Goal: Task Accomplishment & Management: Complete application form

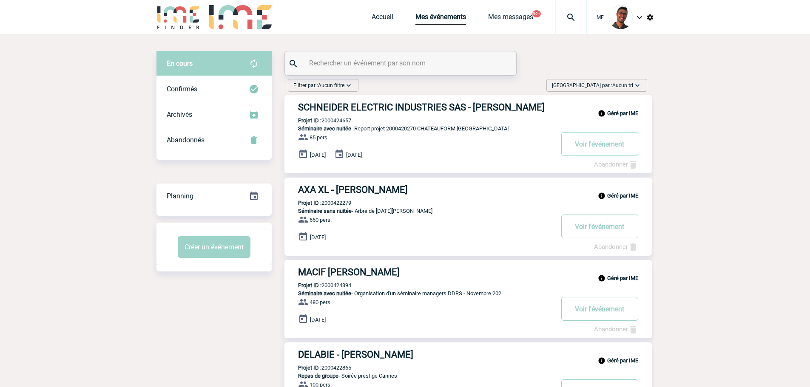
click at [340, 67] on input "text" at bounding box center [401, 63] width 189 height 12
type input "atos"
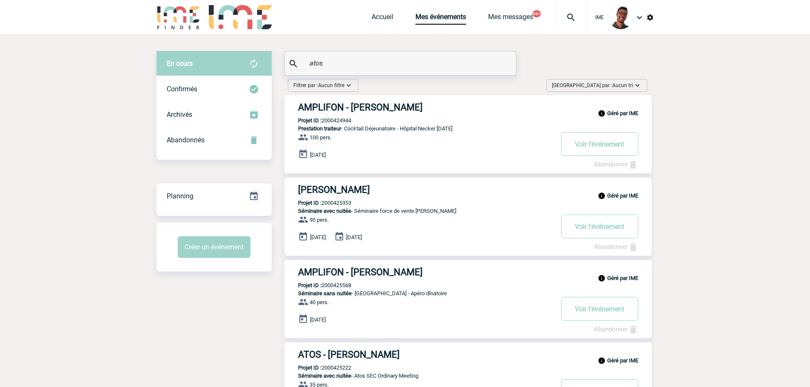
drag, startPoint x: 329, startPoint y: 64, endPoint x: 298, endPoint y: 62, distance: 30.6
click at [298, 62] on div "atos" at bounding box center [400, 63] width 231 height 24
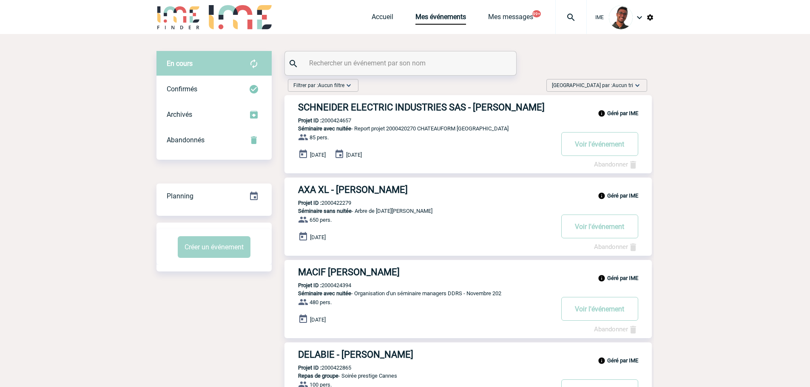
click at [373, 74] on div at bounding box center [400, 63] width 231 height 24
click at [376, 67] on input "text" at bounding box center [401, 63] width 189 height 12
paste input "BLANCHON"
type input "BLANCHON"
click at [227, 89] on div "Confirmés" at bounding box center [213, 90] width 115 height 26
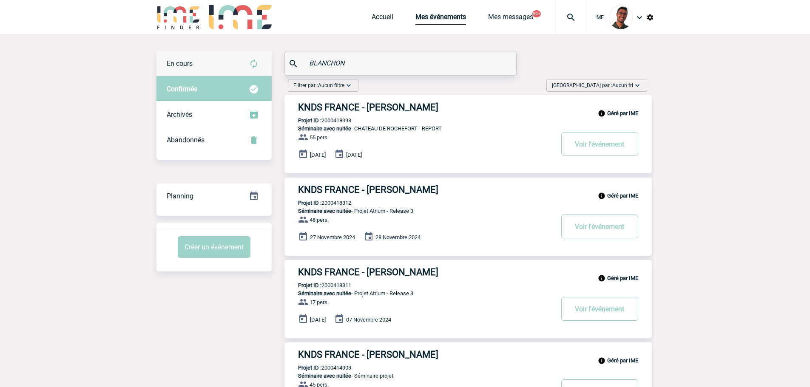
click at [224, 61] on div "En cours" at bounding box center [213, 64] width 115 height 26
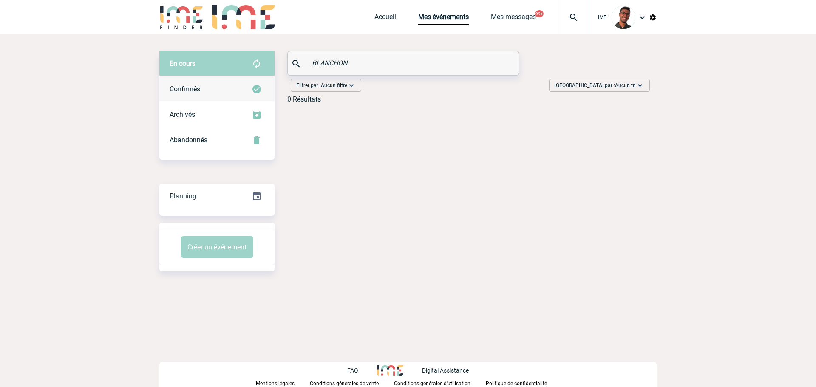
click at [229, 76] on link "Confirmés" at bounding box center [216, 88] width 115 height 25
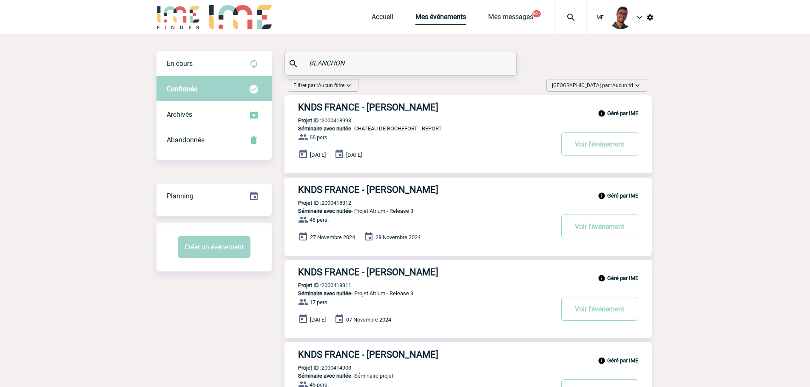
click at [172, 7] on img at bounding box center [178, 17] width 44 height 24
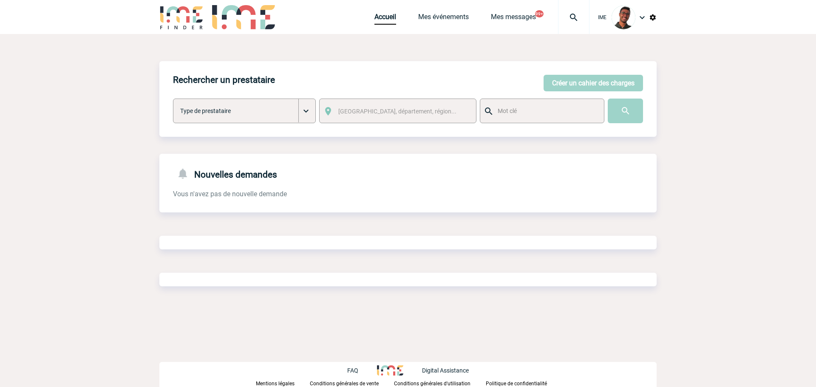
click at [599, 78] on button "Créer un cahier des charges" at bounding box center [593, 83] width 99 height 17
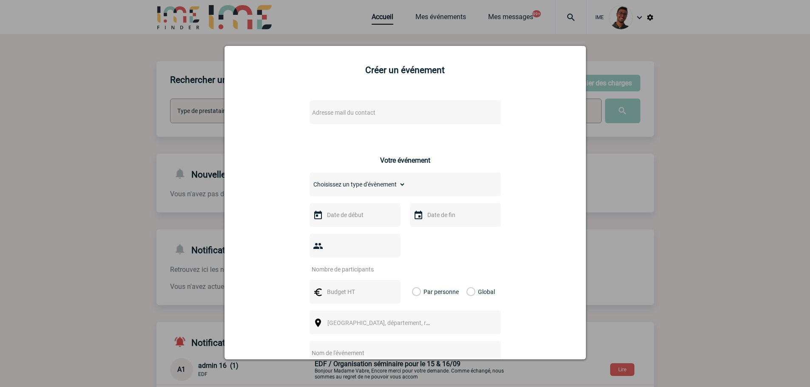
click at [416, 113] on span "Adresse mail du contact" at bounding box center [383, 113] width 149 height 12
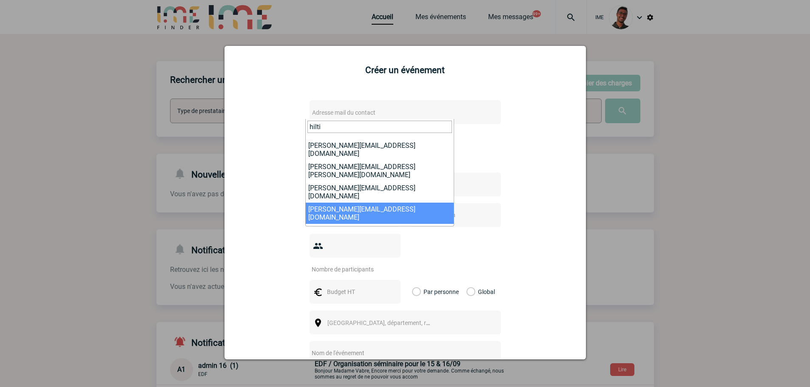
scroll to position [43, 0]
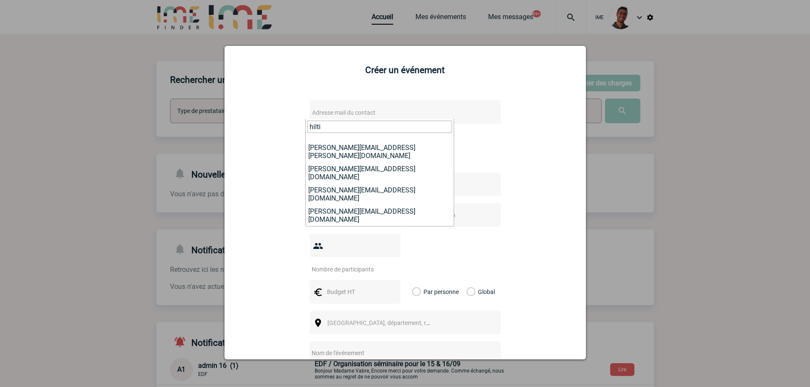
type input "hilti"
select select "132283"
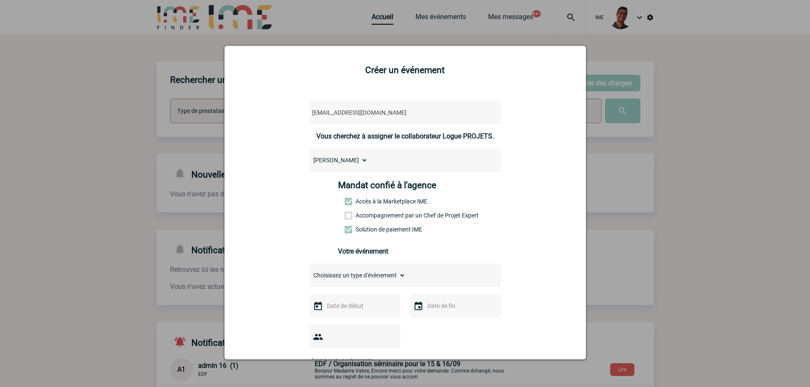
click at [363, 218] on label "Accompagnement par un Chef de Projet Expert" at bounding box center [363, 215] width 37 height 7
click at [0, 0] on input "Accompagnement par un Chef de Projet Expert" at bounding box center [0, 0] width 0 height 0
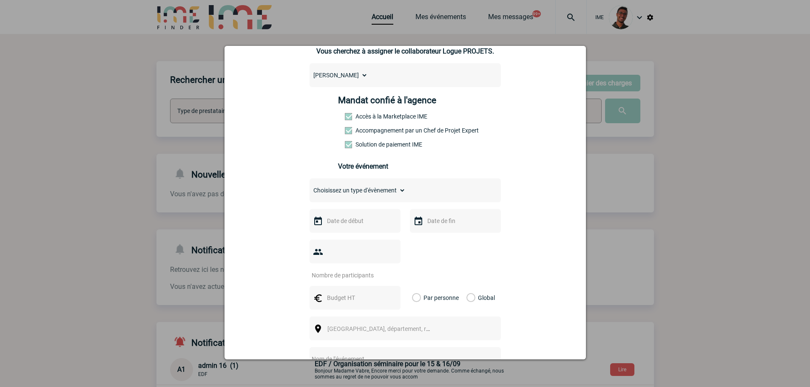
drag, startPoint x: 363, startPoint y: 196, endPoint x: 361, endPoint y: 207, distance: 11.2
click at [363, 196] on select "Choisissez un type d'évènement Séminaire avec nuitée Séminaire sans nuitée Repa…" at bounding box center [357, 190] width 96 height 12
select select "2"
click at [309, 187] on select "Choisissez un type d'évènement Séminaire avec nuitée Séminaire sans nuitée Repa…" at bounding box center [357, 190] width 96 height 12
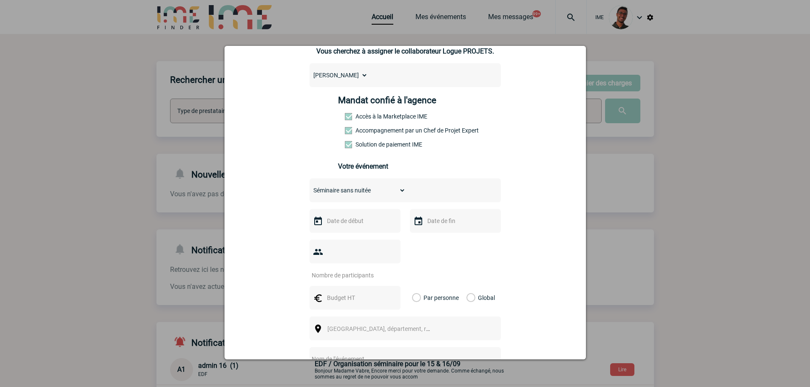
click at [363, 214] on div at bounding box center [354, 221] width 91 height 24
click at [369, 221] on input "text" at bounding box center [354, 221] width 59 height 11
click at [431, 237] on span "Suivant" at bounding box center [431, 238] width 7 height 7
click at [397, 276] on link "3" at bounding box center [398, 271] width 16 height 15
type input "03-10-2025"
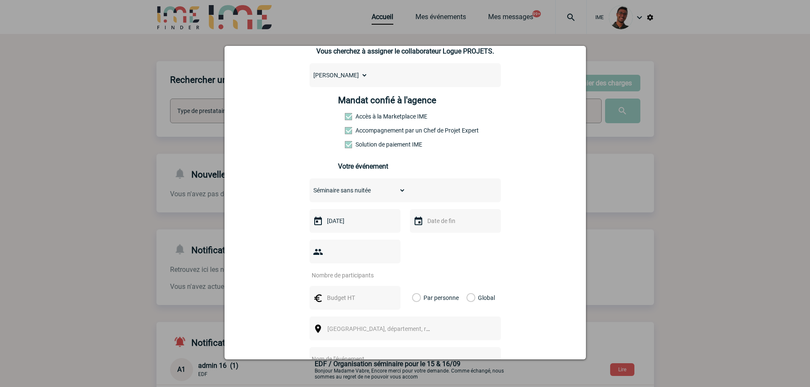
click at [429, 229] on div at bounding box center [455, 221] width 91 height 24
click at [436, 221] on input "text" at bounding box center [454, 221] width 59 height 11
click at [501, 272] on link "3" at bounding box center [498, 271] width 16 height 15
type input "03-10-2025"
click at [339, 270] on input "number" at bounding box center [349, 275] width 80 height 11
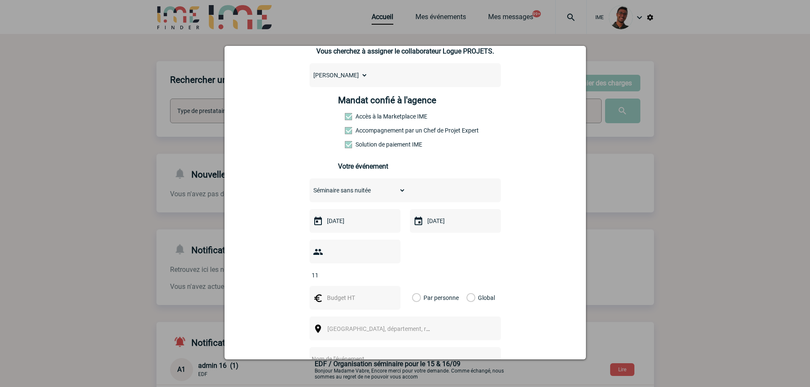
type input "11"
click at [346, 292] on input "text" at bounding box center [354, 297] width 59 height 11
type input "550"
click at [472, 286] on label "Global" at bounding box center [469, 298] width 6 height 24
click at [0, 0] on input "Global" at bounding box center [0, 0] width 0 height 0
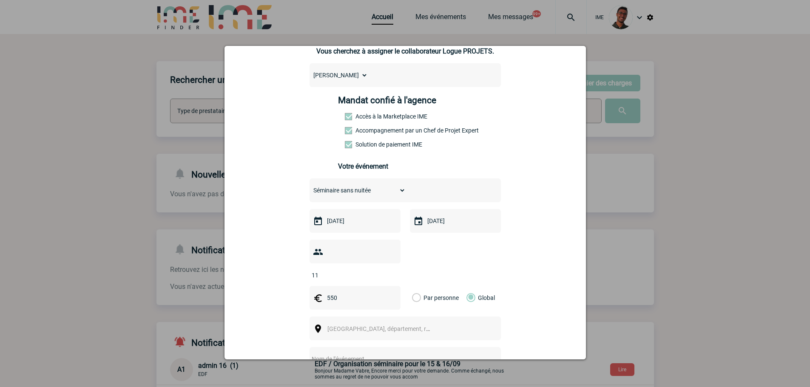
click at [381, 317] on div "[GEOGRAPHIC_DATA], département, région..." at bounding box center [404, 329] width 191 height 24
click at [349, 326] on span "[GEOGRAPHIC_DATA], département, région..." at bounding box center [386, 329] width 118 height 7
type input "voiron"
select select "35921"
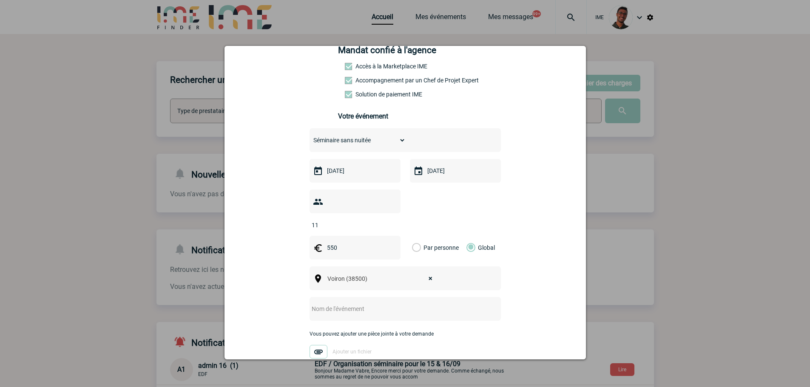
scroll to position [213, 0]
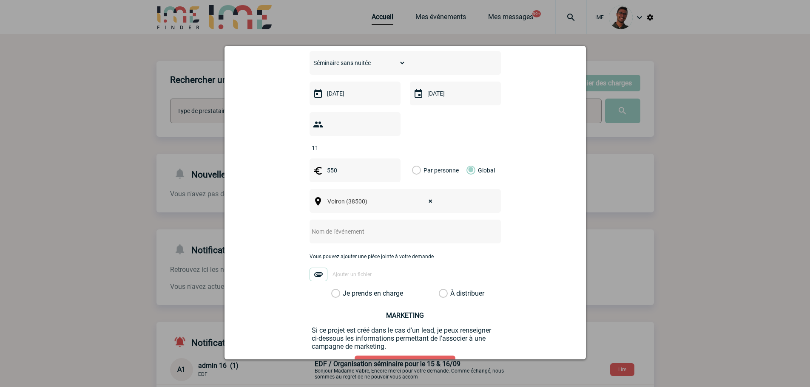
click at [364, 226] on input "text" at bounding box center [393, 231] width 169 height 11
type input "Réunion régionale Voiron"
click at [355, 275] on div "Vous pouvez ajouter une pièce jointe à votre demande Ajouter un fichier" at bounding box center [404, 272] width 191 height 36
click at [356, 276] on div "Choisissez un type d'évènement Séminaire avec nuitée Séminaire sans nuitée Repa…" at bounding box center [404, 174] width 191 height 247
click at [346, 289] on label "Je prends en charge" at bounding box center [338, 293] width 14 height 9
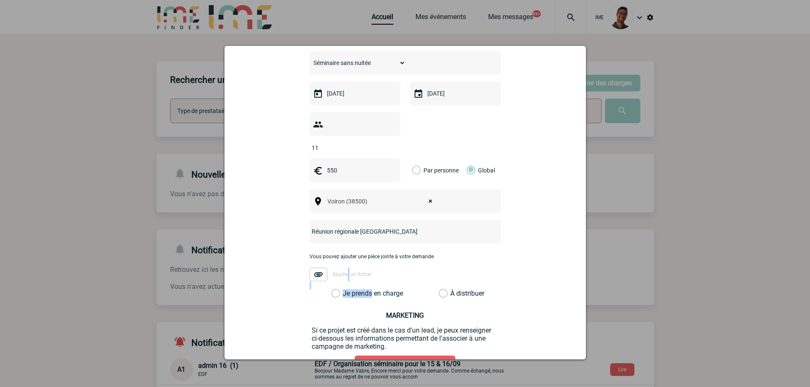
click at [0, 0] on input "Je prends en charge" at bounding box center [0, 0] width 0 height 0
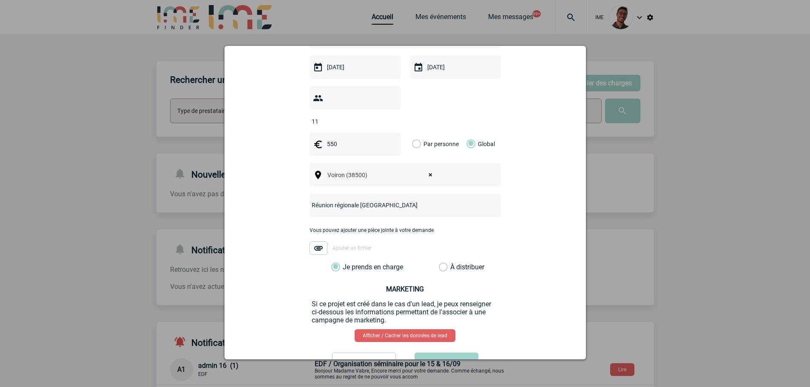
scroll to position [261, 0]
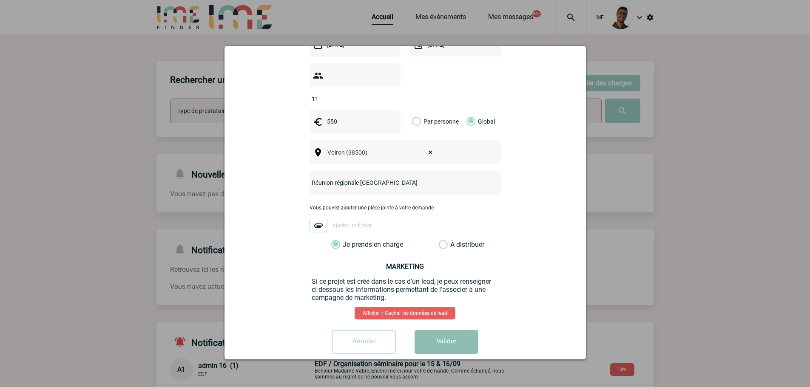
click at [443, 330] on button "Valider" at bounding box center [446, 342] width 64 height 24
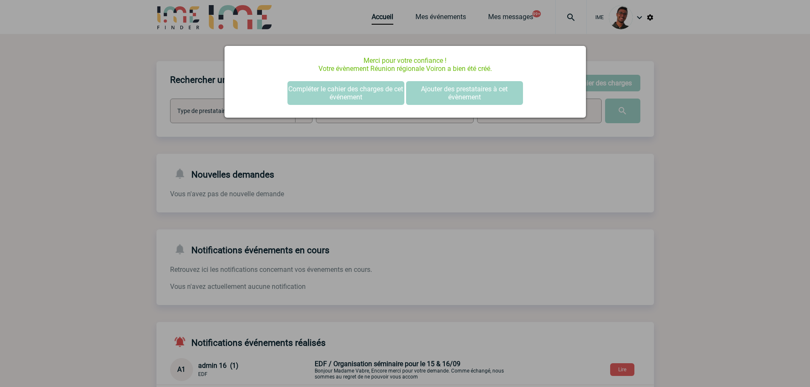
click at [127, 140] on div at bounding box center [405, 193] width 810 height 387
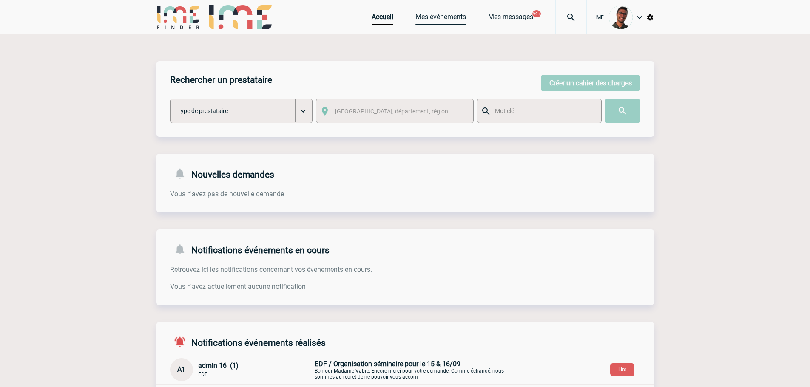
click at [437, 17] on link "Mes événements" at bounding box center [440, 19] width 51 height 12
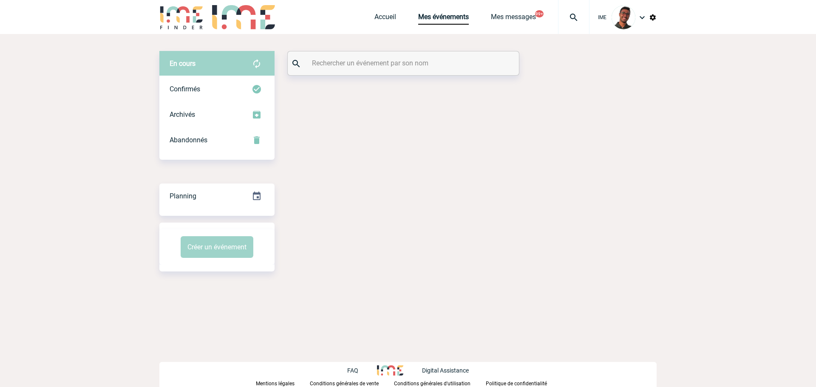
click at [416, 60] on input "text" at bounding box center [404, 63] width 189 height 12
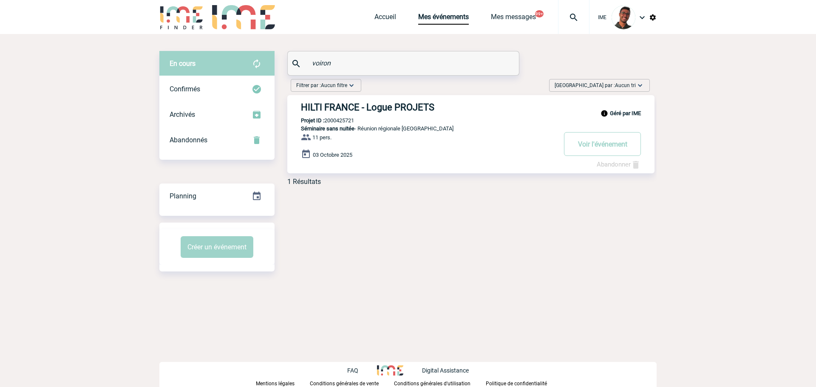
type input "voiron"
click at [380, 106] on h3 "HILTI FRANCE - Logue PROJETS" at bounding box center [428, 107] width 255 height 11
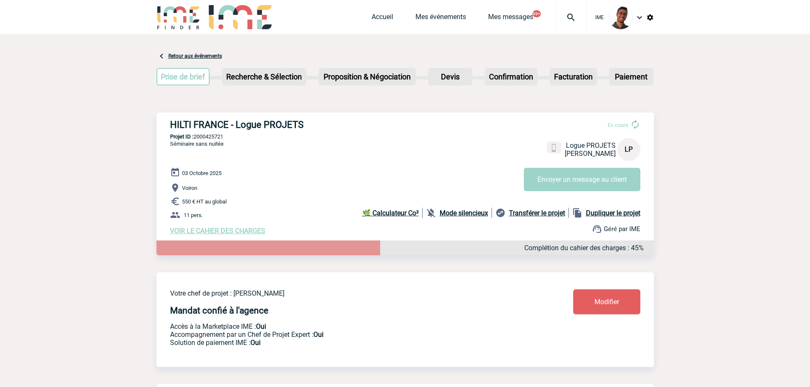
click at [446, 217] on b "Mode silencieux" at bounding box center [464, 213] width 48 height 8
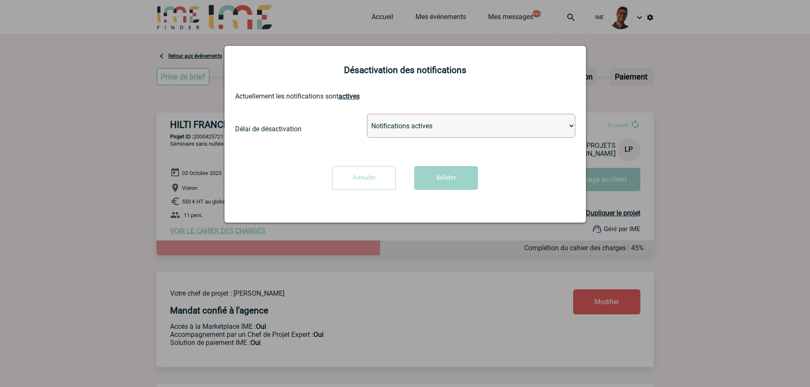
click at [409, 131] on select "Notifications actives Désactiver pour 2 heures Désactiver pour 1 semaines Désac…" at bounding box center [471, 126] width 208 height 24
select select "infinite"
click at [367, 114] on select "Notifications actives Désactiver pour 2 heures Désactiver pour 1 semaines Désac…" at bounding box center [471, 126] width 208 height 24
click at [431, 183] on button "Valider" at bounding box center [446, 178] width 64 height 24
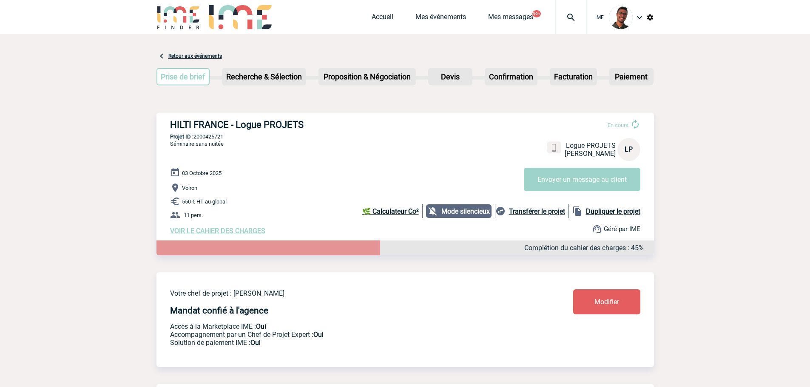
click at [178, 233] on span "VOIR LE CAHIER DES CHARGES" at bounding box center [217, 231] width 95 height 8
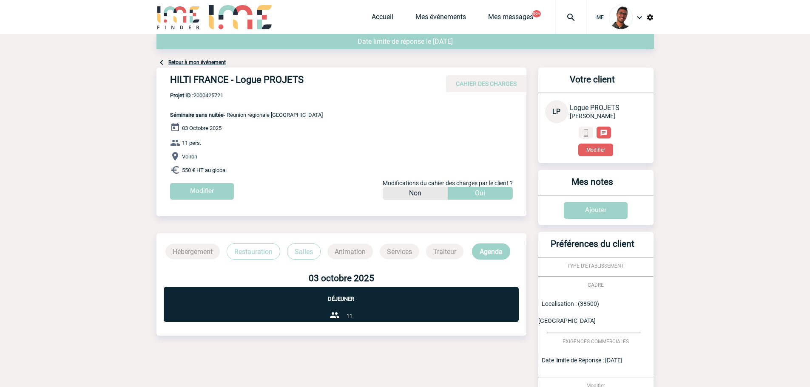
click at [212, 97] on span "Projet ID : 2000425721" at bounding box center [246, 95] width 153 height 6
copy span "2000425721"
click at [438, 23] on link "Mes événements" at bounding box center [440, 19] width 51 height 12
click at [596, 145] on button "Modifier" at bounding box center [595, 150] width 35 height 13
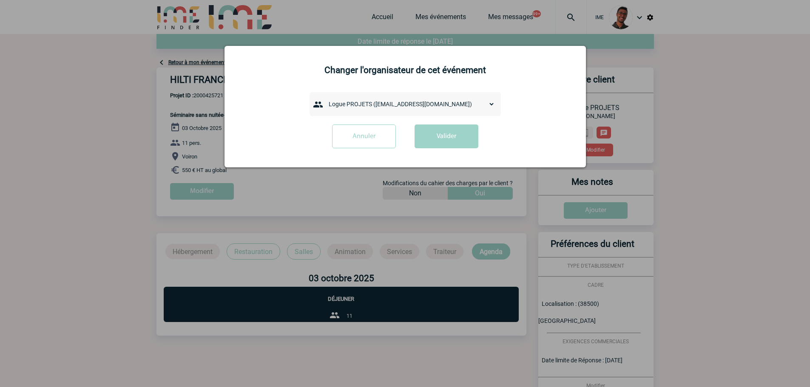
click at [404, 101] on select "admin 7068 ([EMAIL_ADDRESS][DOMAIN_NAME]) [PERSON_NAME] ([PERSON_NAME][EMAIL_AD…" at bounding box center [410, 104] width 170 height 12
drag, startPoint x: 267, startPoint y: 133, endPoint x: 273, endPoint y: 133, distance: 6.0
click at [267, 133] on div "Annuler Valider" at bounding box center [405, 140] width 340 height 30
click at [360, 138] on input "Annuler" at bounding box center [364, 137] width 64 height 24
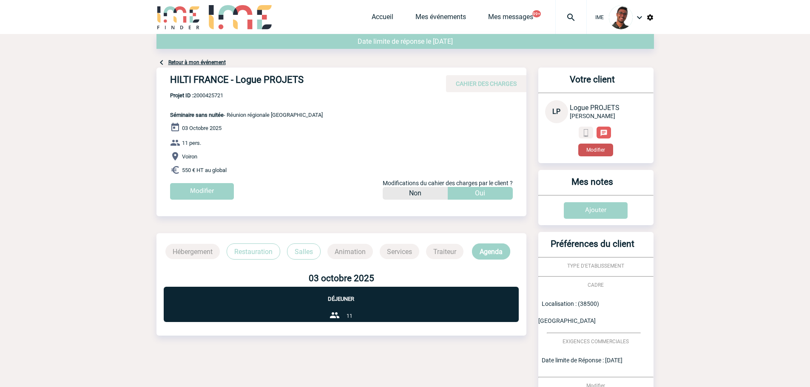
click at [604, 153] on button "Modifier" at bounding box center [595, 150] width 35 height 13
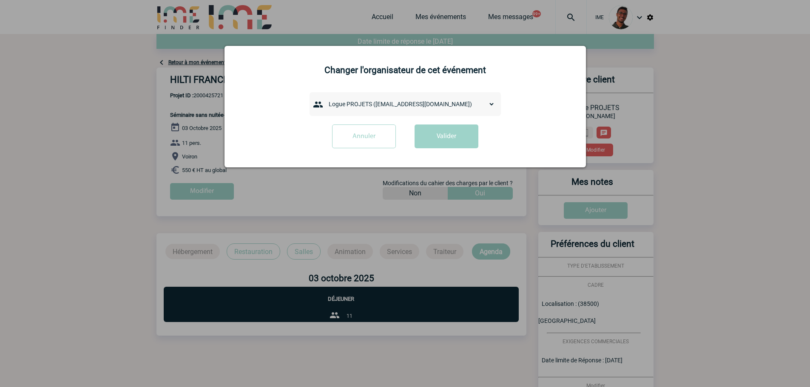
click at [401, 108] on select "admin 7068 (7068@ime-finder.com) Adrien DAVID (adrien.david@hilti.com) Alexis M…" at bounding box center [410, 104] width 170 height 12
click at [402, 105] on select "admin 7068 (7068@ime-finder.com) Adrien DAVID (adrien.david@hilti.com) Alexis M…" at bounding box center [410, 104] width 170 height 12
click at [380, 134] on input "Annuler" at bounding box center [364, 137] width 64 height 24
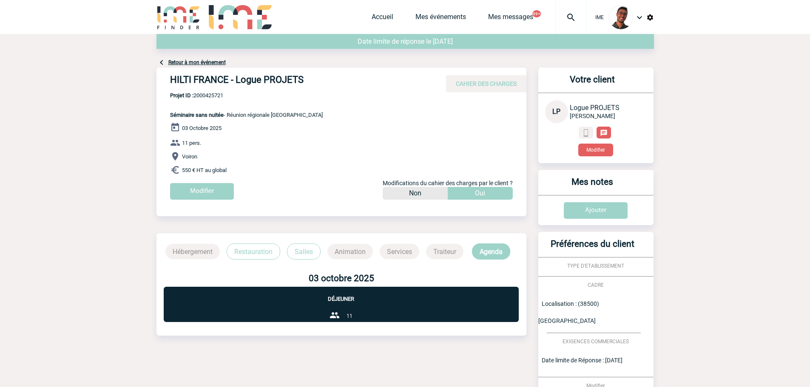
click at [603, 156] on div "Votre client LP Logue PROJETS HILTI FRANCE Modifier" at bounding box center [595, 116] width 115 height 96
click at [603, 154] on button "Modifier" at bounding box center [595, 150] width 35 height 13
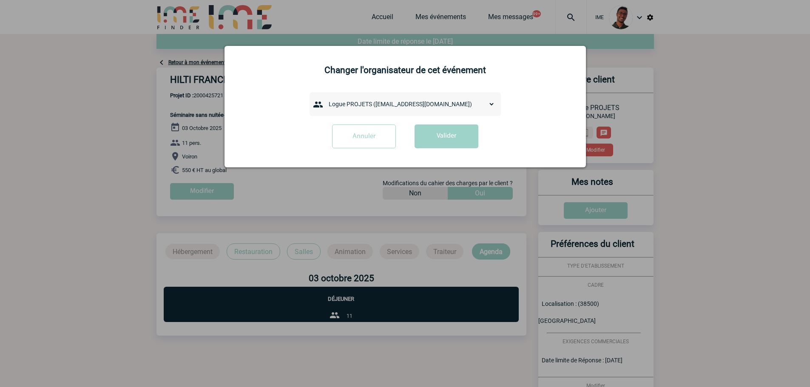
click at [335, 105] on select "admin 7068 (7068@ime-finder.com) Adrien DAVID (adrien.david@hilti.com) Adrien R…" at bounding box center [410, 104] width 170 height 12
select select "133024"
click at [325, 99] on select "admin 7068 (7068@ime-finder.com) Adrien DAVID (adrien.david@hilti.com) Adrien R…" at bounding box center [410, 104] width 170 height 12
click at [463, 144] on button "Valider" at bounding box center [446, 137] width 64 height 24
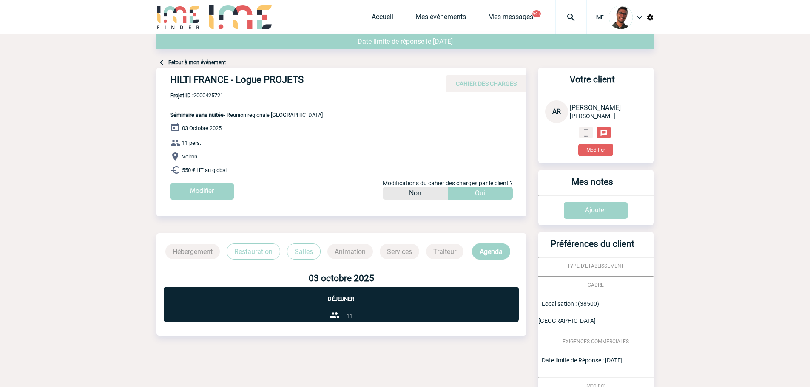
click at [198, 61] on link "Retour à mon événement" at bounding box center [196, 63] width 57 height 6
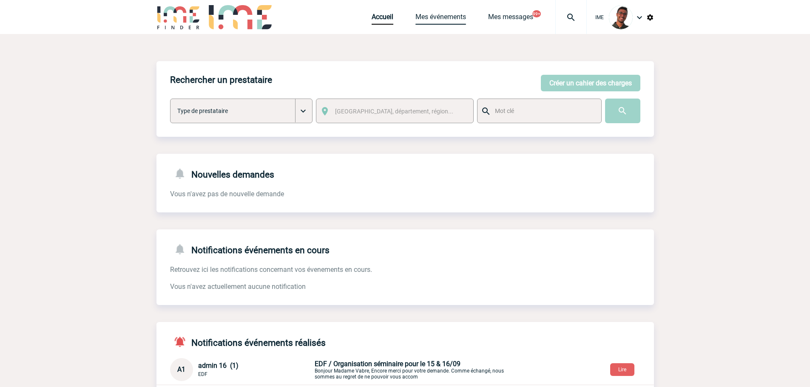
click at [448, 18] on link "Mes événements" at bounding box center [440, 19] width 51 height 12
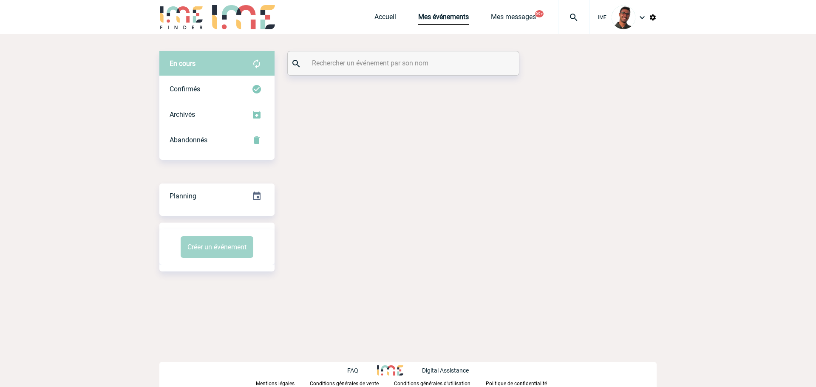
click at [394, 68] on input "text" at bounding box center [404, 63] width 189 height 12
paste input "LAFON"
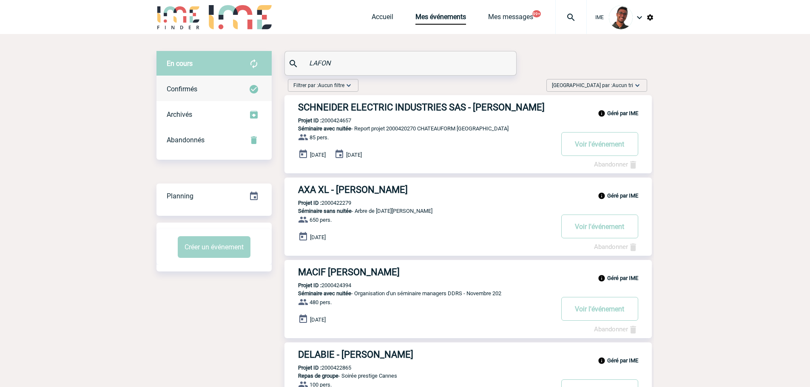
click at [208, 89] on div "Confirmés" at bounding box center [213, 90] width 115 height 26
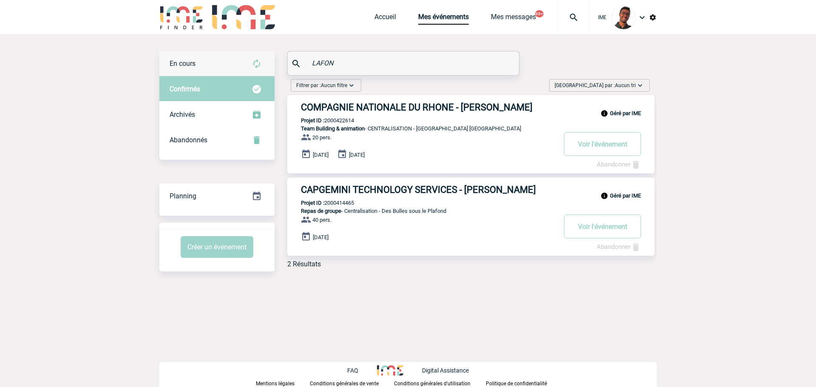
click at [214, 67] on div "En cours" at bounding box center [216, 64] width 115 height 26
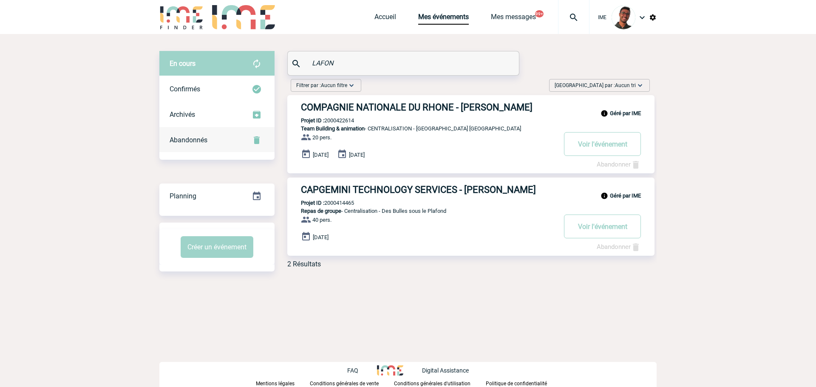
click at [222, 139] on div "Abandonnés" at bounding box center [216, 141] width 115 height 26
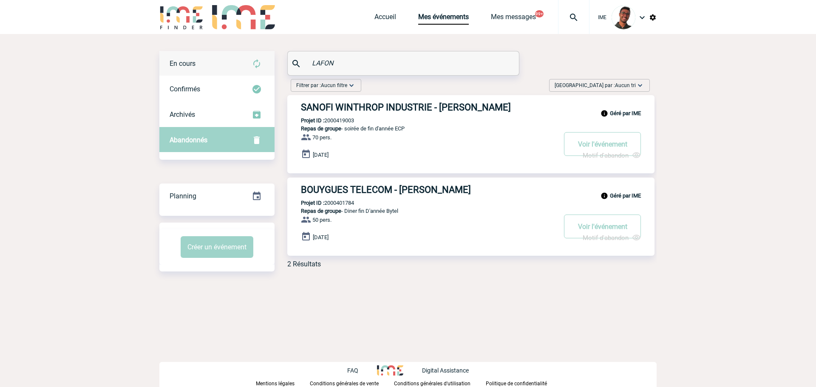
click at [220, 70] on div "En cours" at bounding box center [216, 64] width 115 height 26
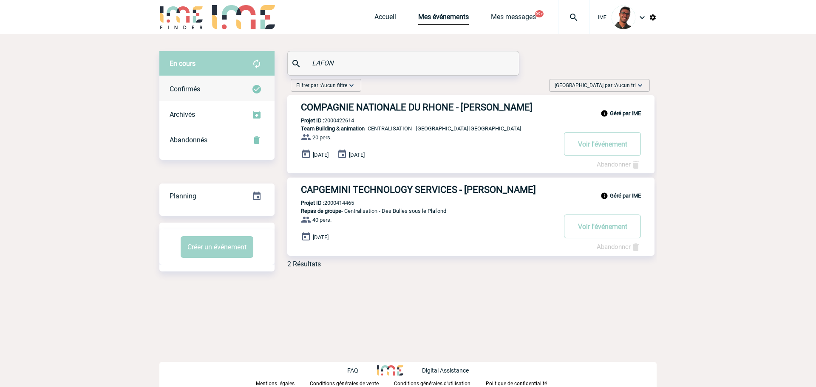
click at [226, 85] on div "Confirmés" at bounding box center [216, 90] width 115 height 26
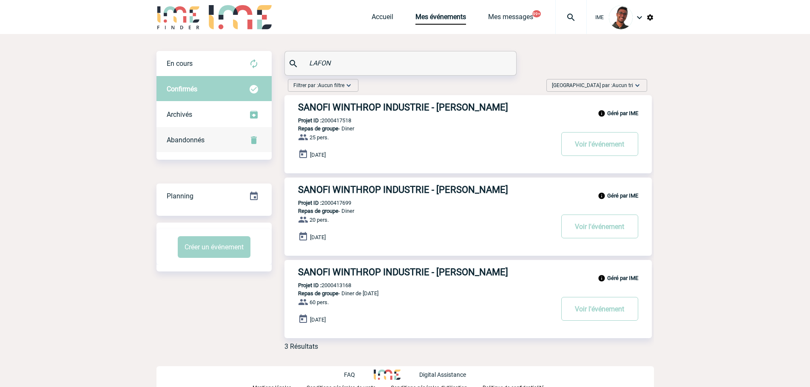
click at [222, 142] on div "Abandonnés" at bounding box center [213, 141] width 115 height 26
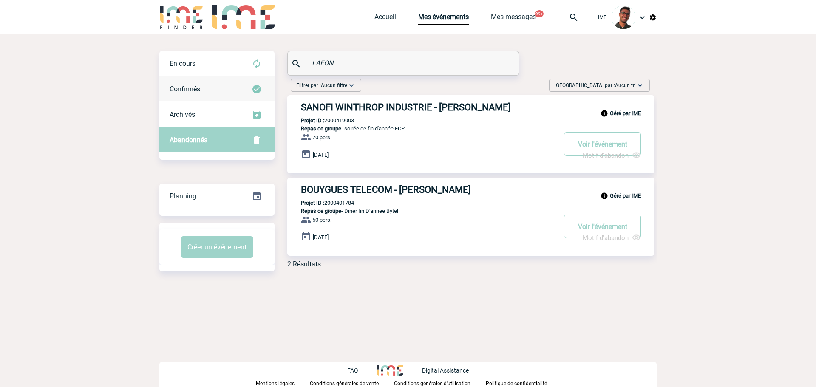
click at [229, 99] on div "Confirmés" at bounding box center [216, 90] width 115 height 26
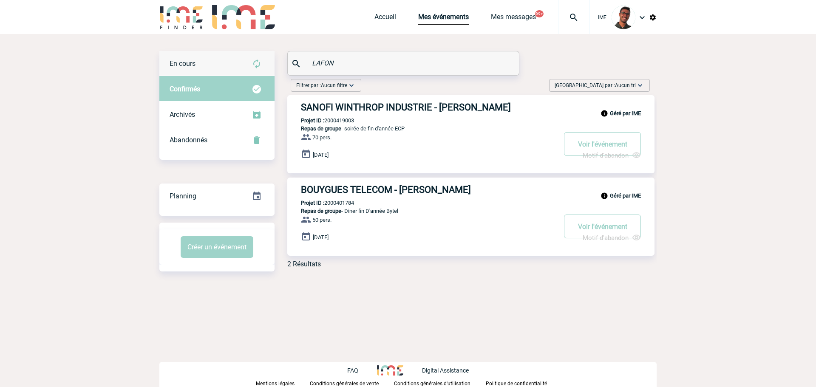
click at [235, 63] on div "En cours" at bounding box center [216, 64] width 115 height 26
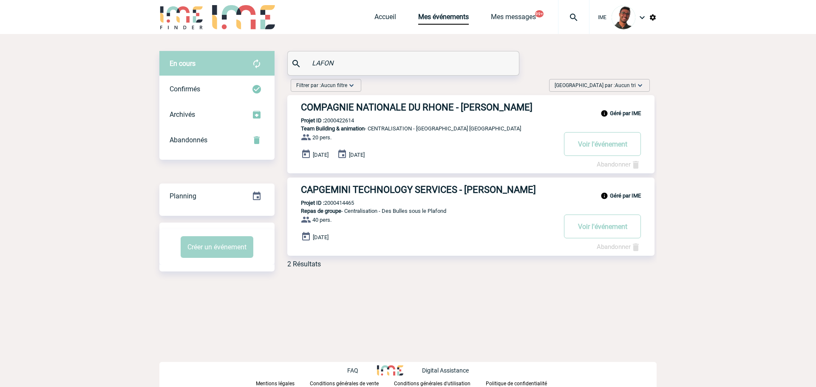
drag, startPoint x: 346, startPoint y: 73, endPoint x: 318, endPoint y: 67, distance: 28.6
click at [318, 67] on div "LAFON" at bounding box center [403, 63] width 231 height 24
click at [319, 65] on input "LAFON" at bounding box center [404, 63] width 189 height 12
paste input "BOUTI"
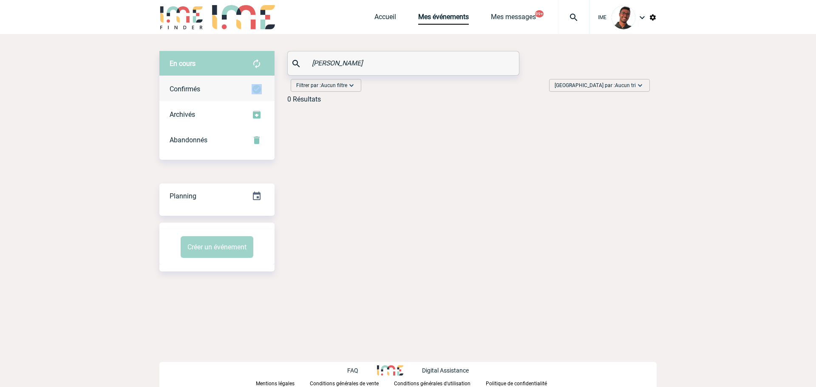
click at [261, 84] on div "Confirmés" at bounding box center [216, 90] width 115 height 26
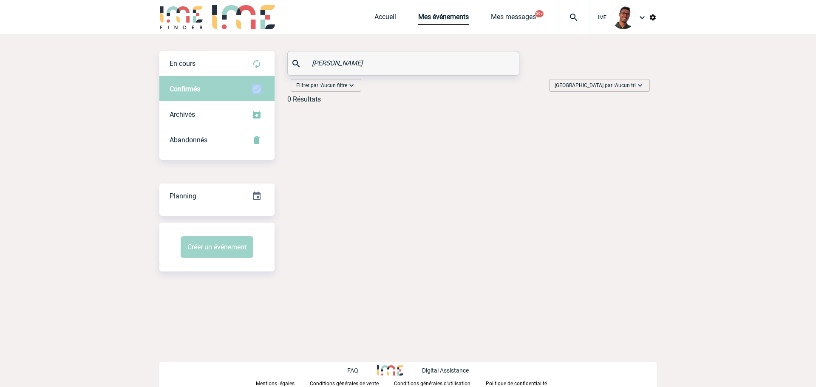
click at [259, 88] on img at bounding box center [257, 89] width 10 height 10
click at [255, 54] on div "En cours" at bounding box center [216, 64] width 115 height 26
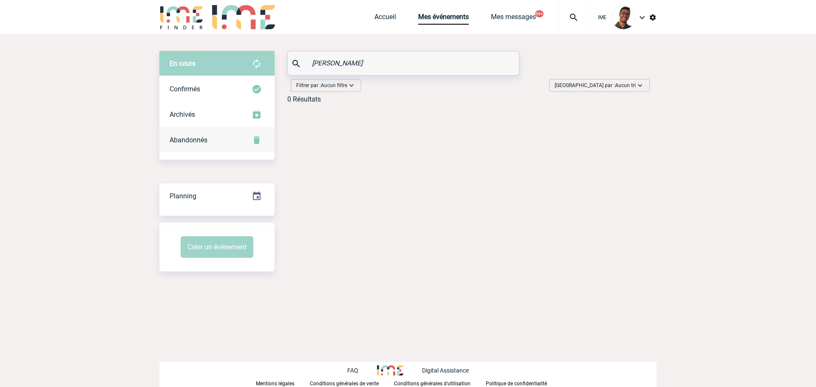
click at [247, 138] on div "Abandonnés" at bounding box center [216, 141] width 115 height 26
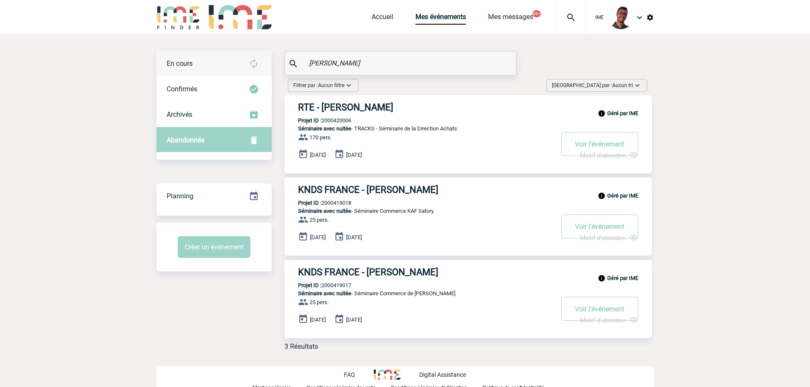
click at [247, 68] on div "En cours" at bounding box center [213, 64] width 115 height 26
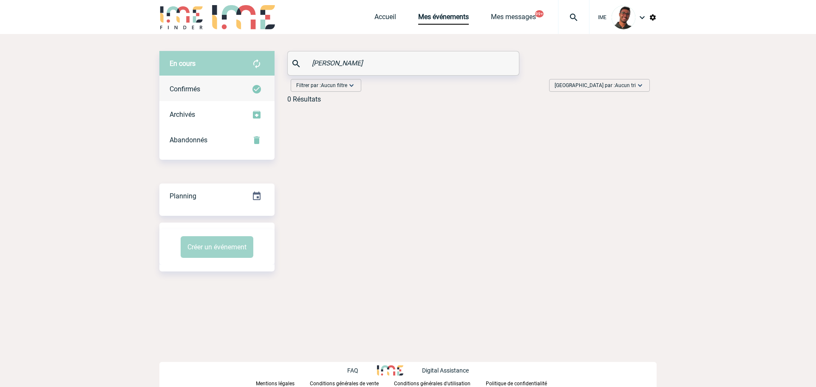
click at [250, 91] on div "Confirmés" at bounding box center [216, 90] width 115 height 26
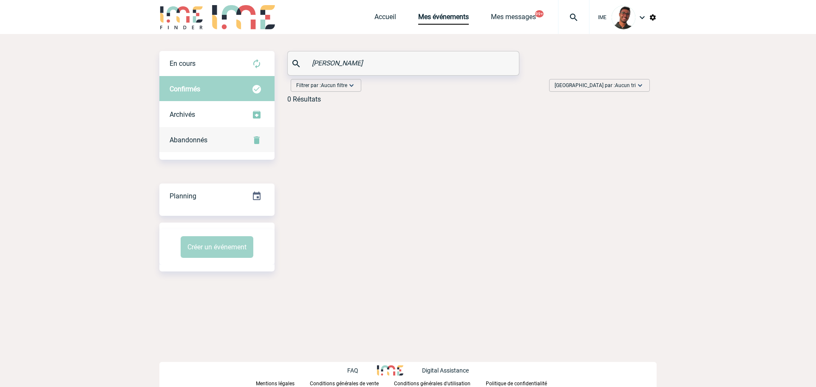
click at [241, 137] on div "Abandonnés" at bounding box center [216, 141] width 115 height 26
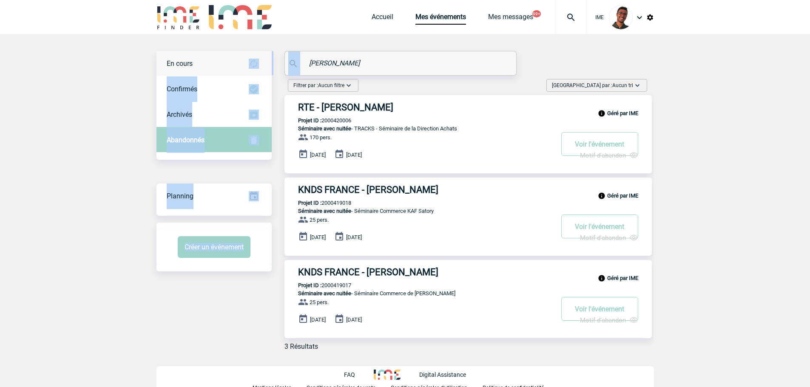
drag, startPoint x: 372, startPoint y: 72, endPoint x: 270, endPoint y: 64, distance: 102.7
click at [270, 64] on div "En cours En cours Confirmés Archivés Abandonnés En cours Confirmés Archivés Aba…" at bounding box center [404, 204] width 497 height 306
click at [321, 59] on input "BOUTIN" at bounding box center [401, 63] width 189 height 12
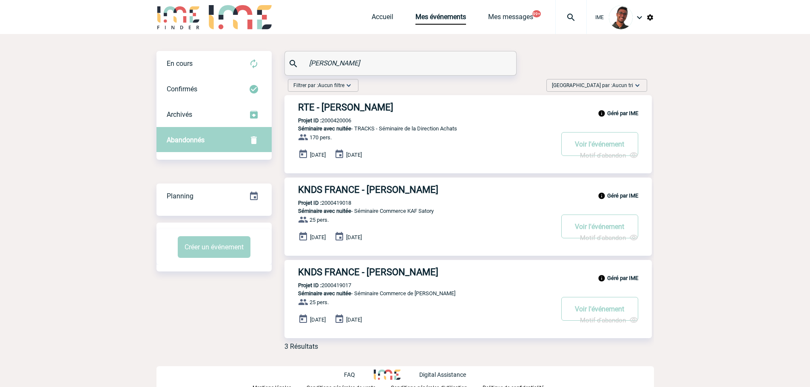
click at [321, 59] on input "BOUTIN" at bounding box center [401, 63] width 189 height 12
paste input "JOUANI"
type input "JOUANI"
click at [242, 78] on div "Confirmés" at bounding box center [213, 90] width 115 height 26
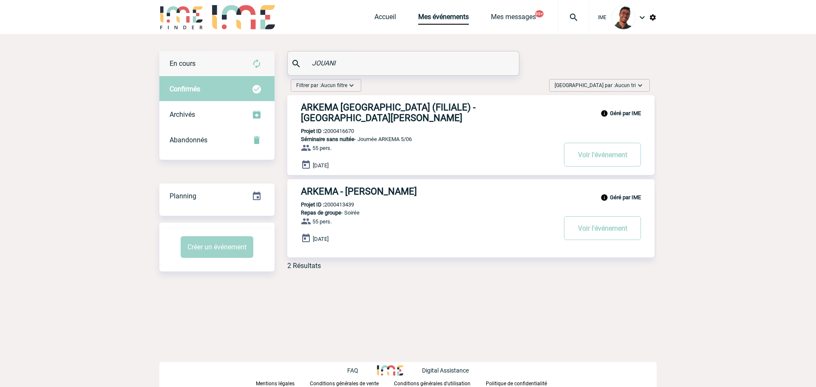
click at [246, 72] on div "En cours" at bounding box center [216, 64] width 115 height 26
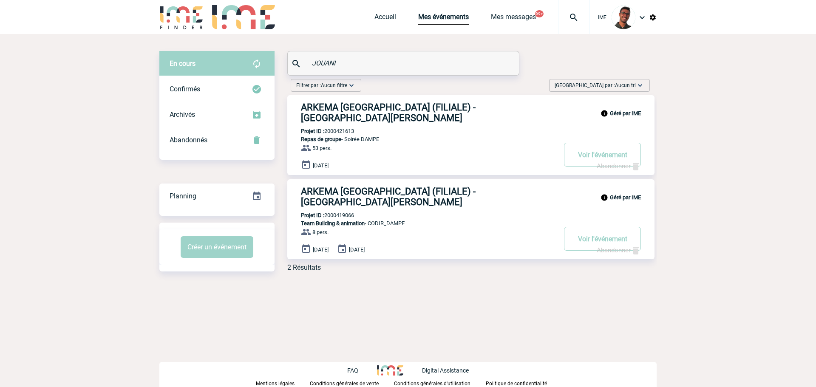
drag, startPoint x: 343, startPoint y: 62, endPoint x: 302, endPoint y: 60, distance: 41.3
click at [302, 60] on div "JOUANI" at bounding box center [403, 63] width 231 height 24
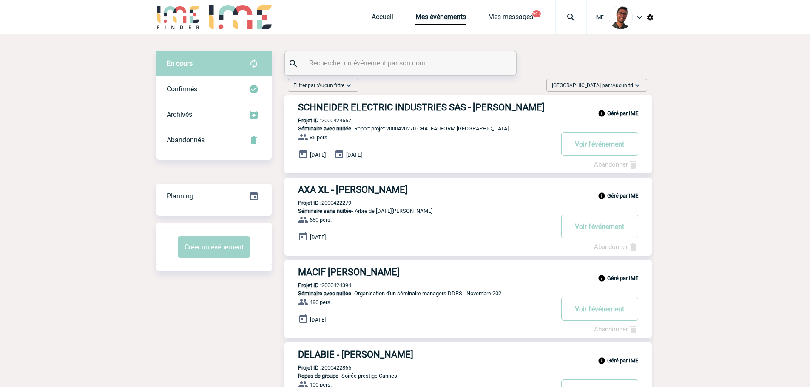
click at [338, 57] on input "text" at bounding box center [401, 63] width 189 height 12
paste input "CANNARD"
click at [254, 68] on img at bounding box center [254, 64] width 10 height 10
click at [250, 88] on img at bounding box center [254, 89] width 10 height 10
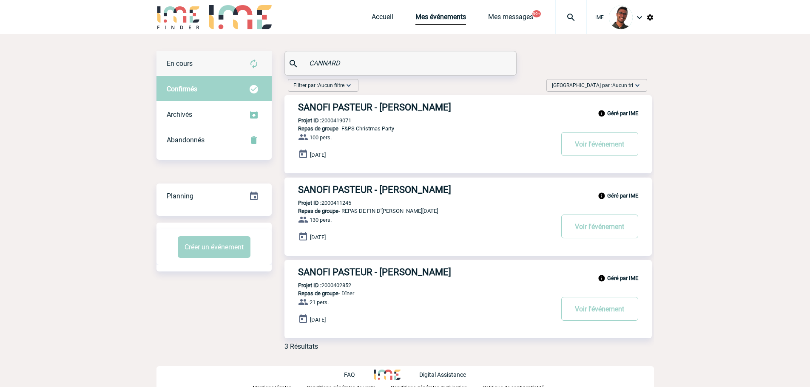
click at [250, 72] on div "En cours" at bounding box center [213, 64] width 115 height 26
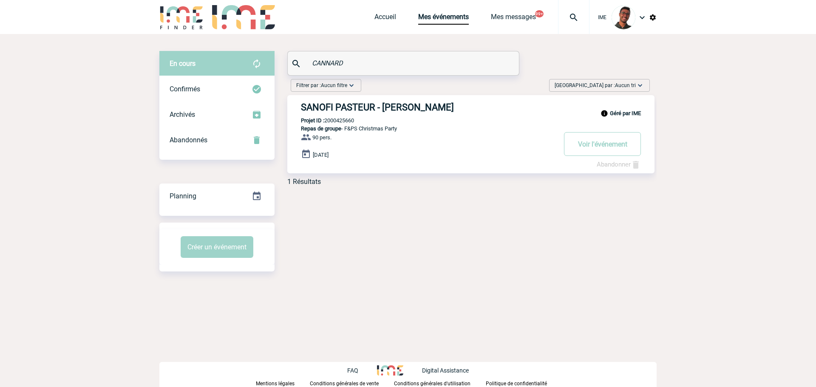
click at [329, 62] on input "CANNARD" at bounding box center [404, 63] width 189 height 12
paste input "SCHINDLER"
click at [229, 80] on div "Confirmés" at bounding box center [216, 90] width 115 height 26
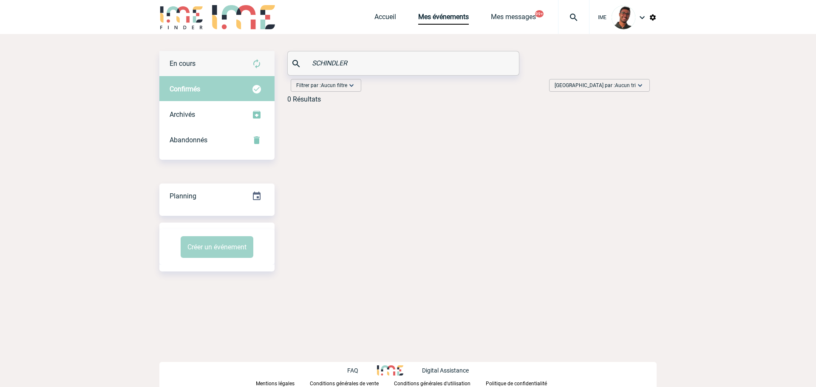
click at [237, 60] on div "En cours" at bounding box center [216, 64] width 115 height 26
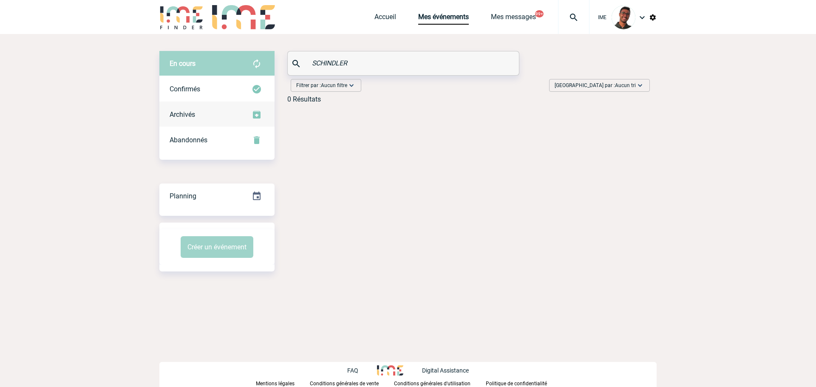
click at [221, 124] on div "Archivés" at bounding box center [216, 115] width 115 height 26
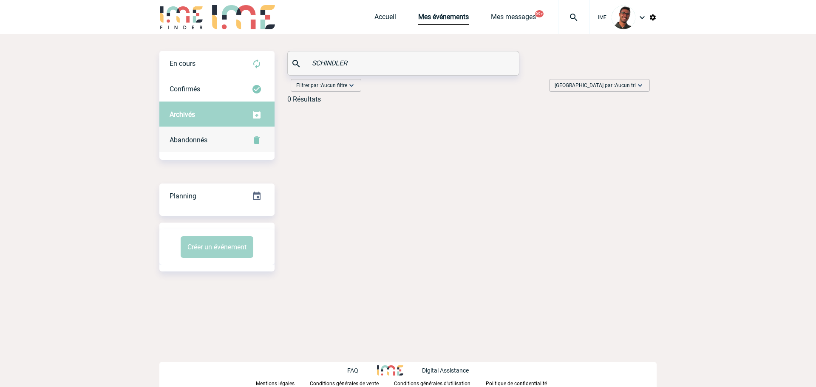
click at [218, 134] on div "Abandonnés" at bounding box center [216, 141] width 115 height 26
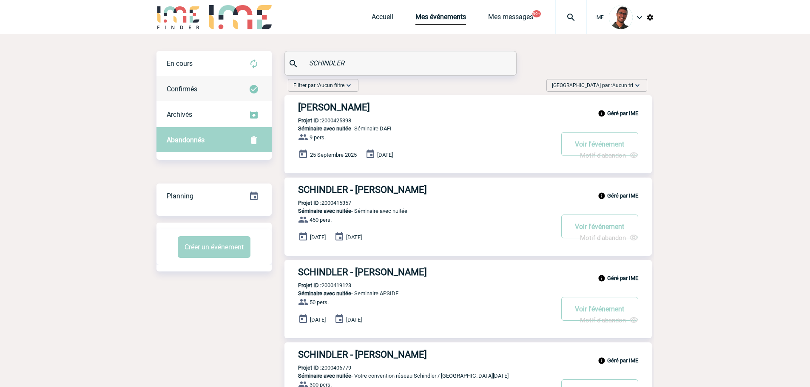
click at [230, 96] on div "Confirmés" at bounding box center [213, 90] width 115 height 26
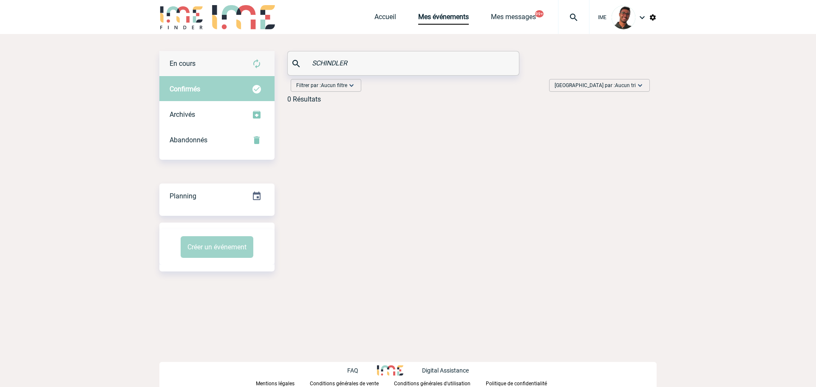
click at [234, 71] on div "En cours" at bounding box center [216, 64] width 115 height 26
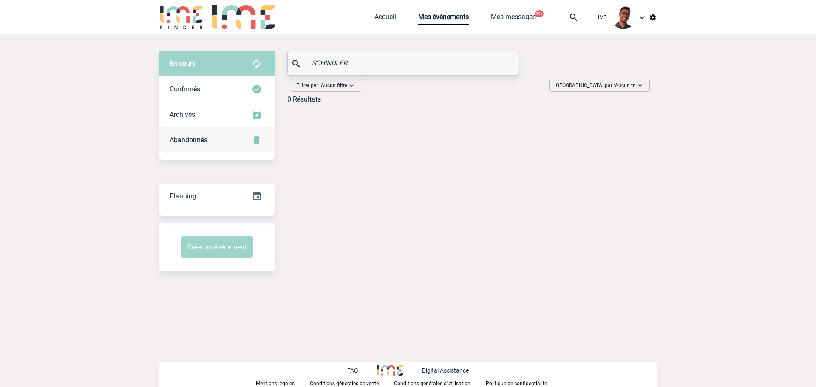
click at [206, 139] on span "Abandonnés" at bounding box center [189, 140] width 38 height 8
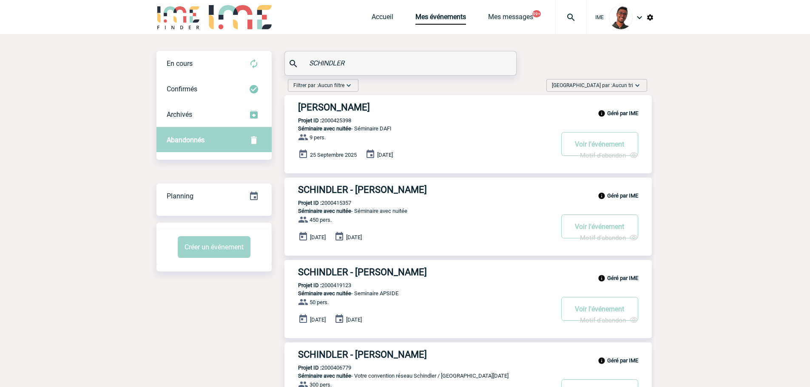
click at [345, 71] on div "SCHINDLER" at bounding box center [400, 63] width 231 height 24
click at [339, 55] on div "SCHINDLER" at bounding box center [400, 63] width 231 height 24
click at [337, 59] on input "SCHINDLER" at bounding box center [401, 63] width 189 height 12
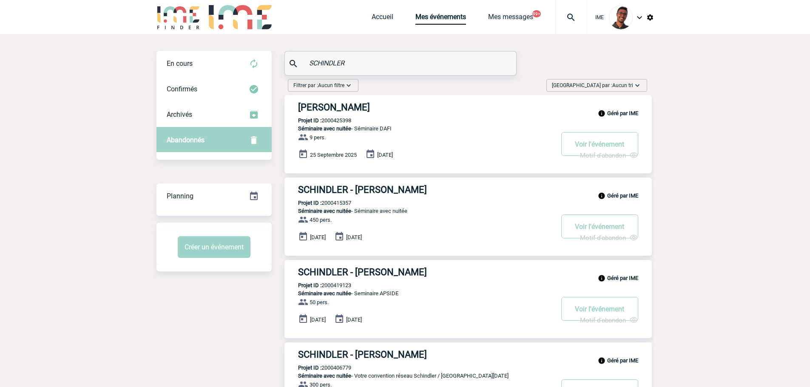
click at [337, 59] on input "SCHINDLER" at bounding box center [401, 63] width 189 height 12
paste input "GARNES"
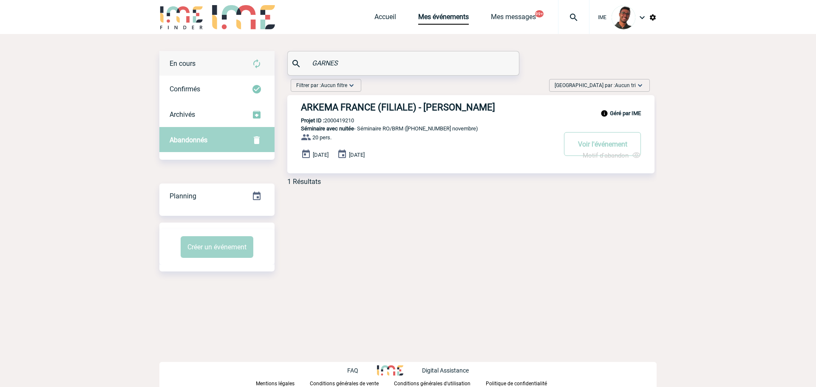
click at [250, 73] on div "En cours" at bounding box center [216, 64] width 115 height 26
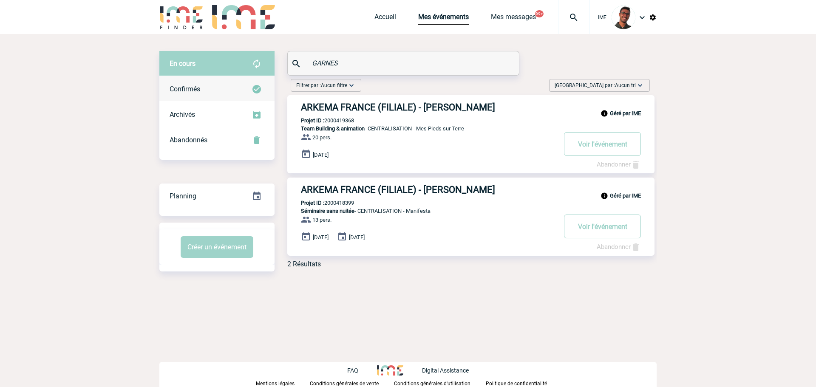
click at [250, 82] on div "Confirmés" at bounding box center [216, 90] width 115 height 26
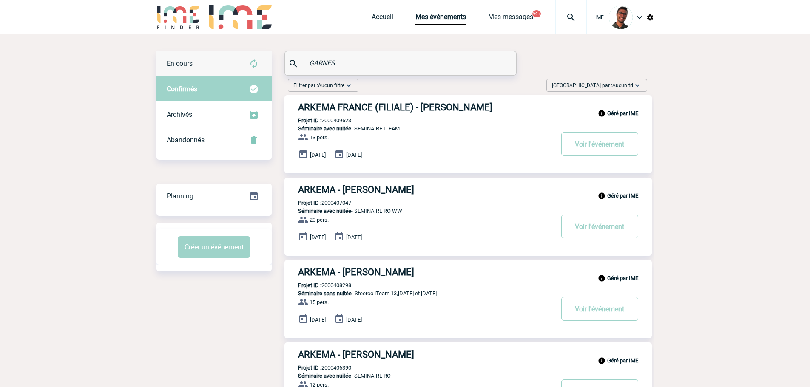
click at [252, 68] on img at bounding box center [254, 64] width 10 height 10
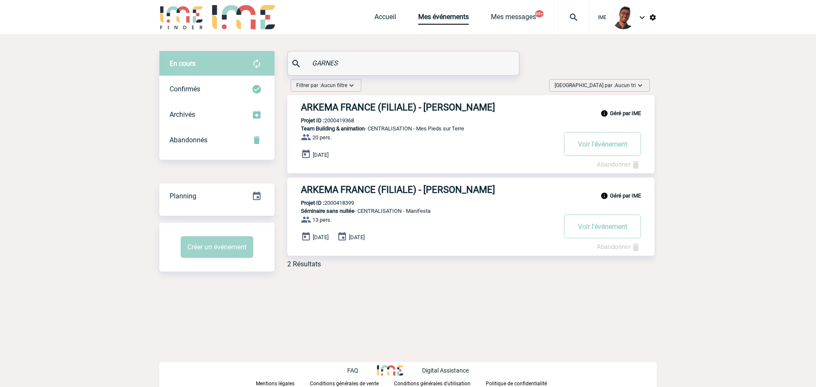
click at [357, 64] on input "GARNES" at bounding box center [404, 63] width 189 height 12
paste input "SIMON"
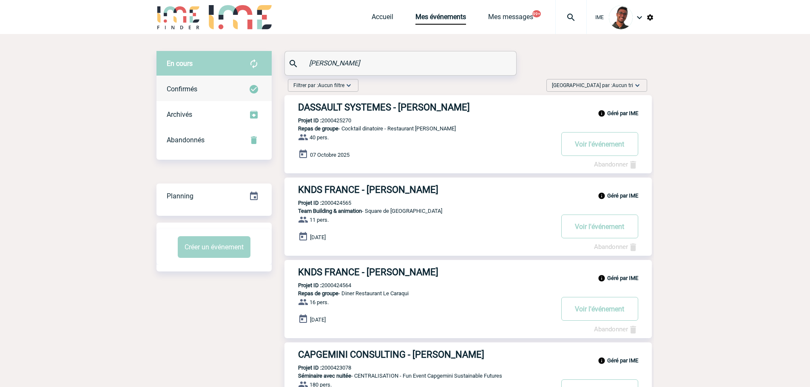
click at [216, 89] on div "Confirmés" at bounding box center [213, 90] width 115 height 26
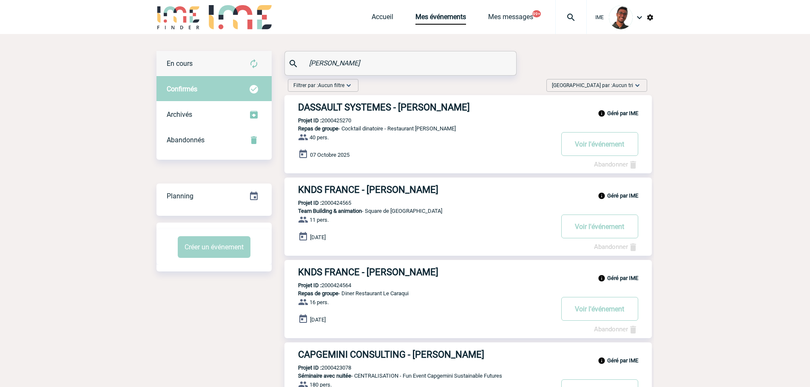
click at [231, 68] on div "En cours" at bounding box center [213, 64] width 115 height 26
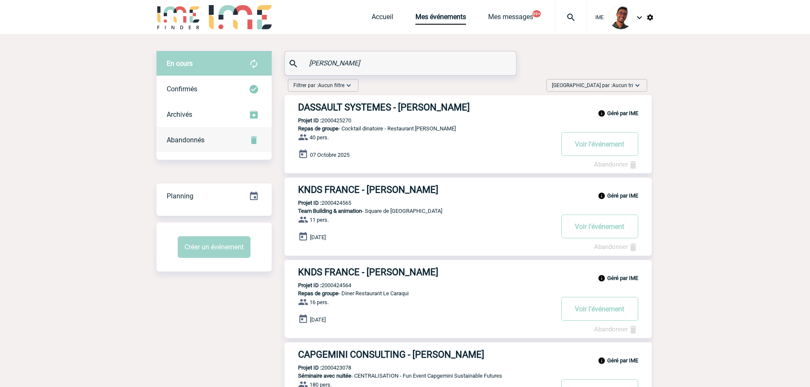
click at [229, 132] on div "Abandonnés" at bounding box center [213, 141] width 115 height 26
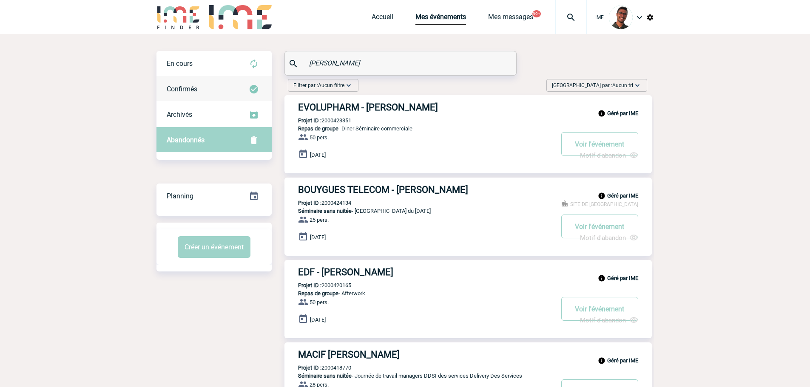
click at [254, 88] on img at bounding box center [254, 89] width 10 height 10
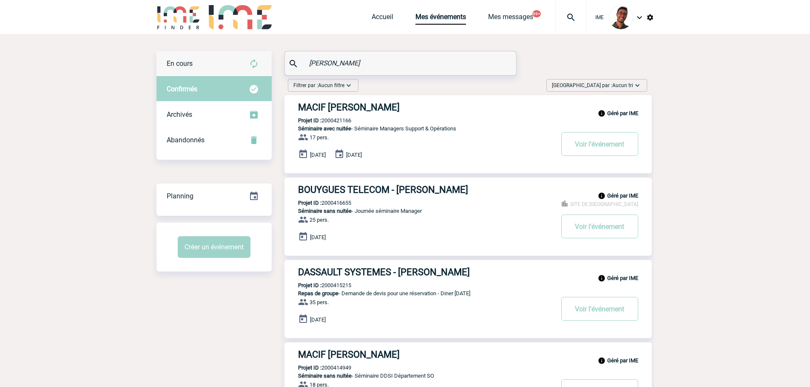
drag, startPoint x: 275, startPoint y: 57, endPoint x: 270, endPoint y: 57, distance: 5.5
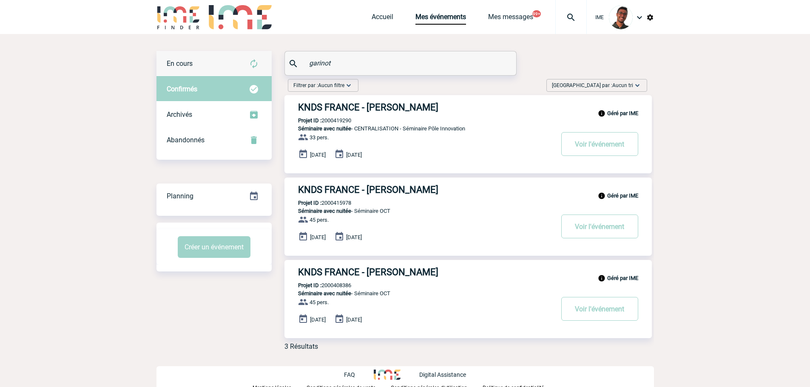
type input "garinot"
click at [236, 68] on div "En cours" at bounding box center [213, 64] width 115 height 26
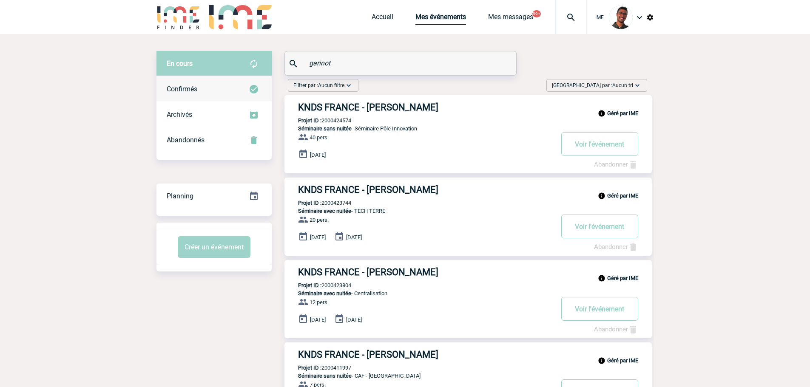
click at [201, 81] on div "Confirmés" at bounding box center [213, 90] width 115 height 26
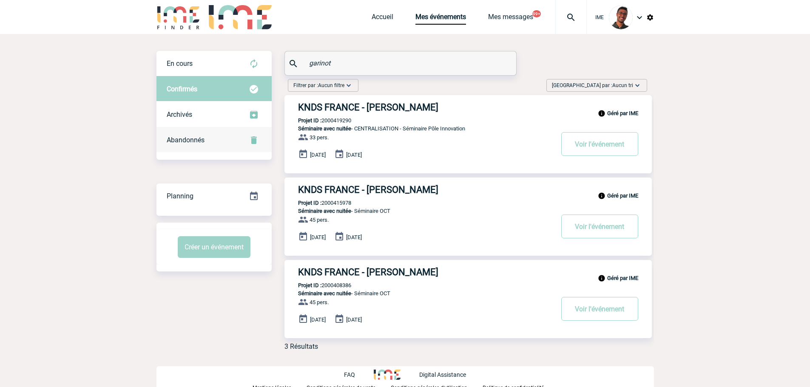
click at [250, 140] on img at bounding box center [254, 140] width 10 height 10
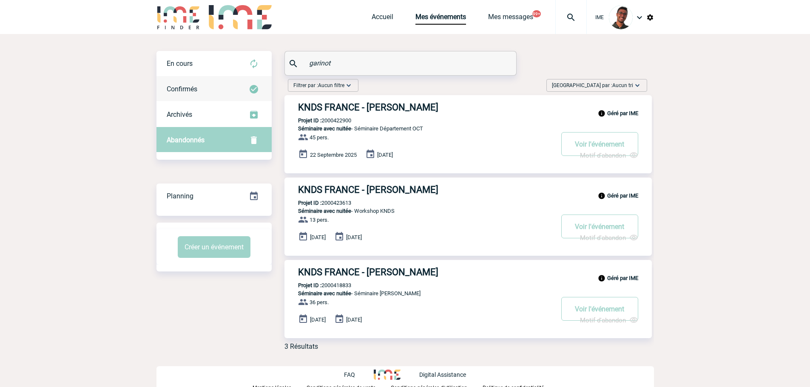
click at [236, 84] on div "Confirmés" at bounding box center [213, 90] width 115 height 26
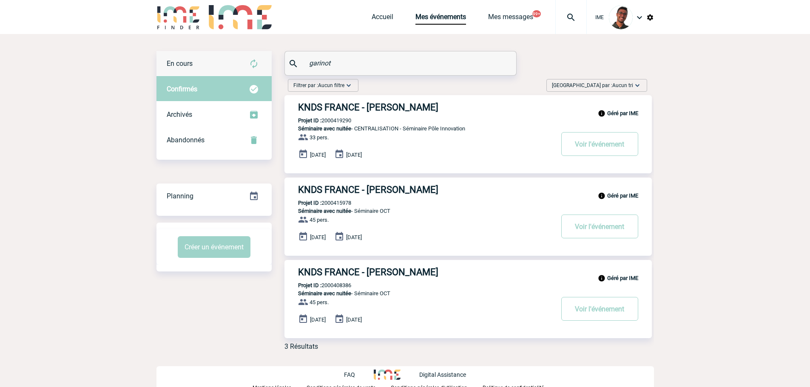
click at [237, 69] on div "En cours" at bounding box center [213, 64] width 115 height 26
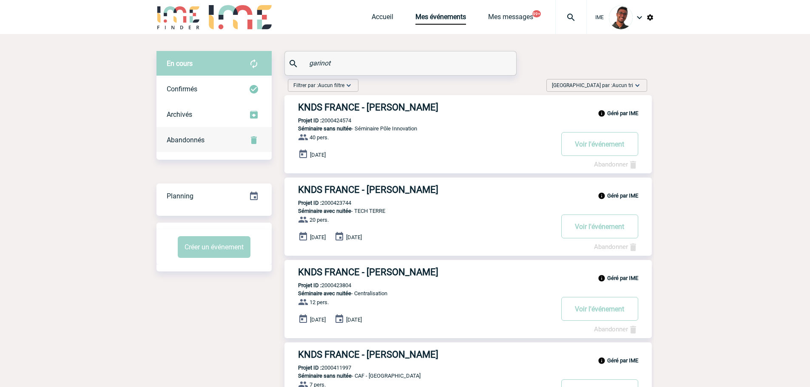
click at [202, 135] on div "Abandonnés" at bounding box center [213, 141] width 115 height 26
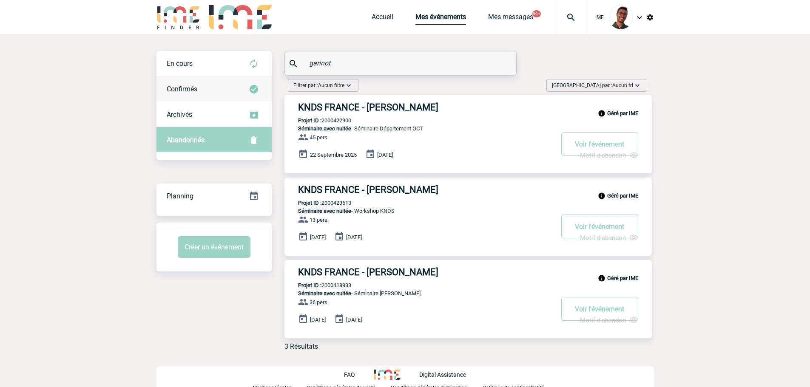
click at [216, 96] on div "Confirmés" at bounding box center [213, 90] width 115 height 26
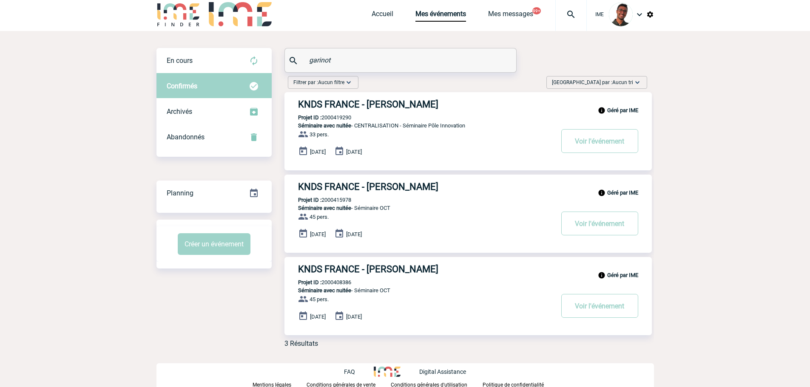
scroll to position [3, 0]
click at [236, 60] on div "En cours" at bounding box center [213, 61] width 115 height 26
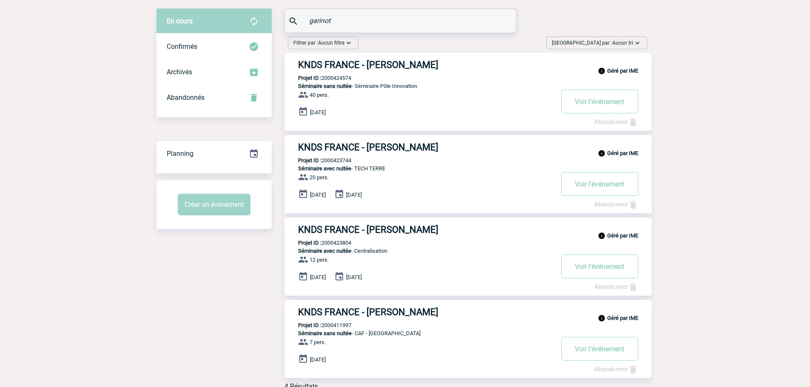
scroll to position [1, 0]
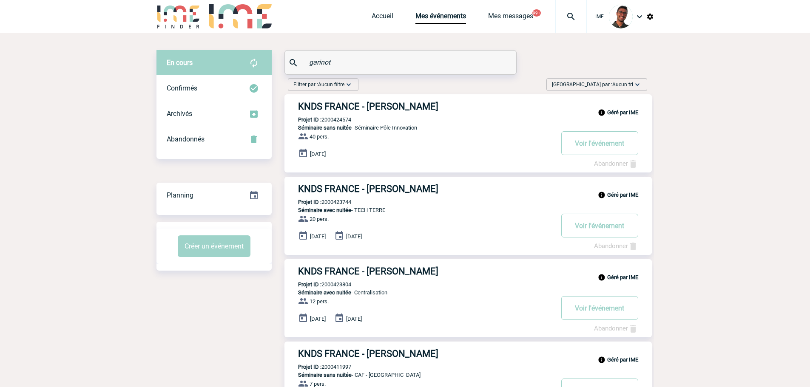
drag, startPoint x: 346, startPoint y: 266, endPoint x: 362, endPoint y: 274, distance: 18.3
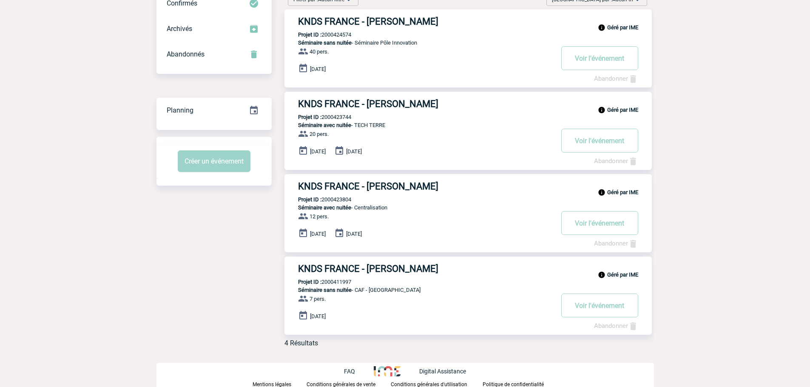
scroll to position [0, 0]
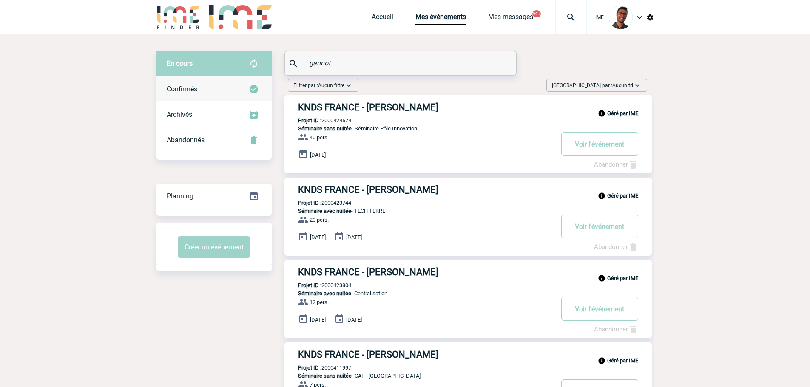
click at [244, 91] on div "Confirmés" at bounding box center [213, 90] width 115 height 26
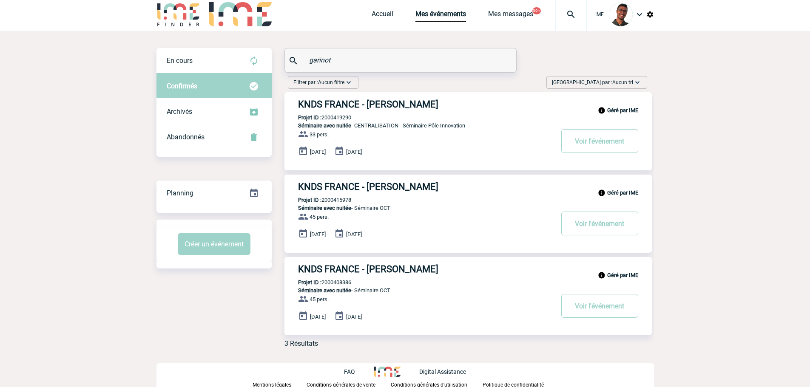
scroll to position [3, 0]
click at [221, 135] on div "Abandonnés" at bounding box center [213, 137] width 115 height 26
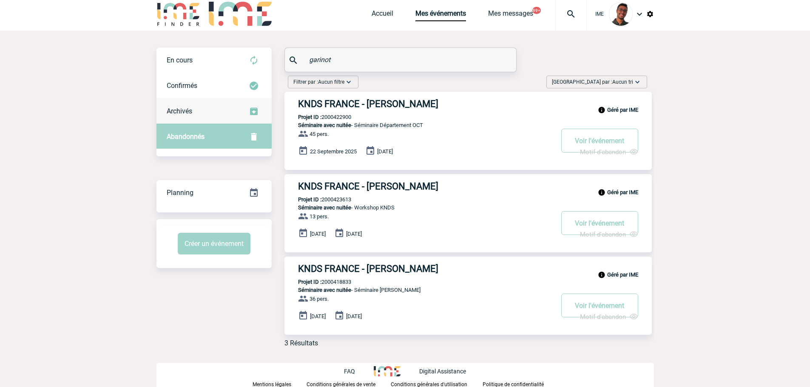
click at [225, 101] on div "Archivés" at bounding box center [213, 112] width 115 height 26
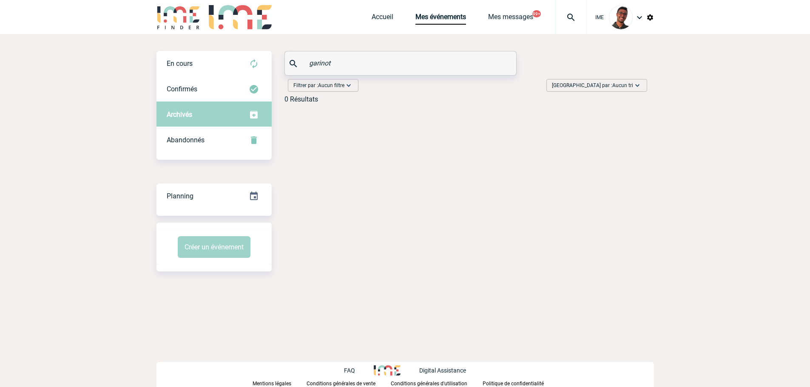
scroll to position [0, 0]
click at [217, 85] on div "Confirmés" at bounding box center [216, 90] width 115 height 26
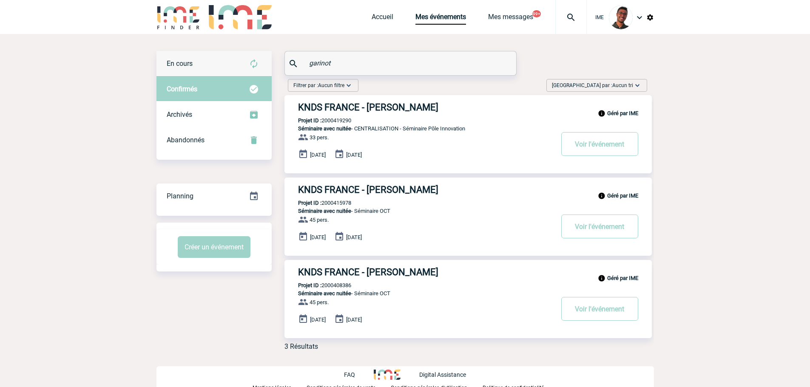
click at [205, 65] on div "En cours" at bounding box center [213, 64] width 115 height 26
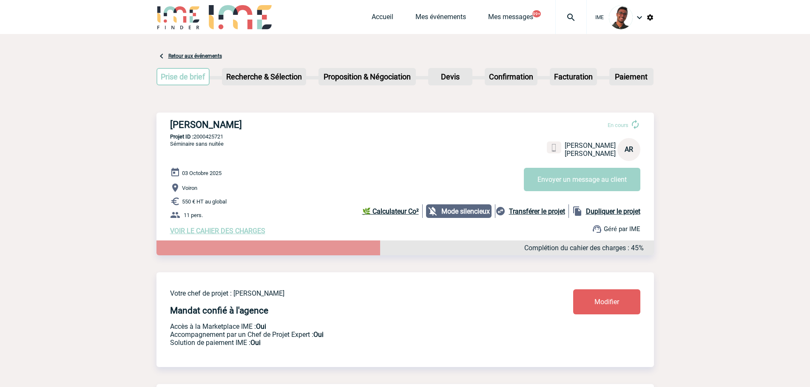
click at [601, 296] on link "Modifier" at bounding box center [606, 301] width 67 height 25
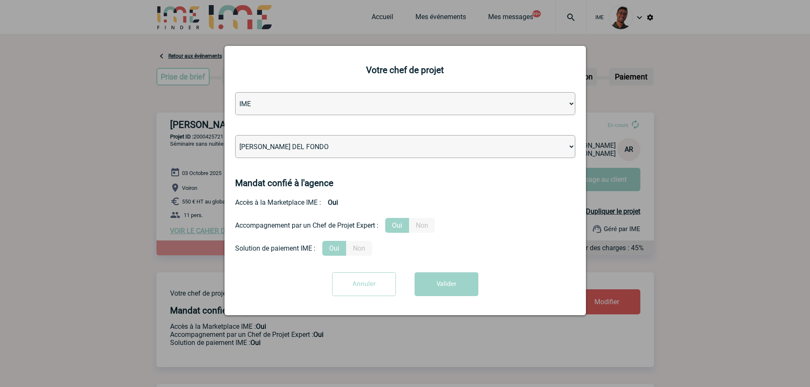
click at [373, 149] on select "Léa PITTIGLIO Yanis DE CLERCQ Victor KALB Jean-Chris NTAMACK Stefan MILADINOVIC…" at bounding box center [405, 146] width 340 height 23
select select "101028"
click at [235, 136] on select "Léa PITTIGLIO Yanis DE CLERCQ Victor KALB Jean-Chris NTAMACK Stefan MILADINOVIC…" at bounding box center [405, 146] width 340 height 23
click at [438, 300] on div "Annuler Valider" at bounding box center [405, 287] width 340 height 30
click at [438, 290] on button "Valider" at bounding box center [446, 284] width 64 height 24
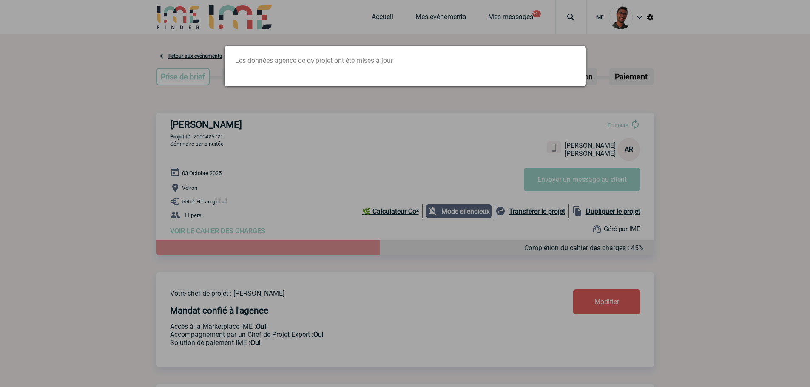
click at [202, 137] on div at bounding box center [405, 193] width 810 height 387
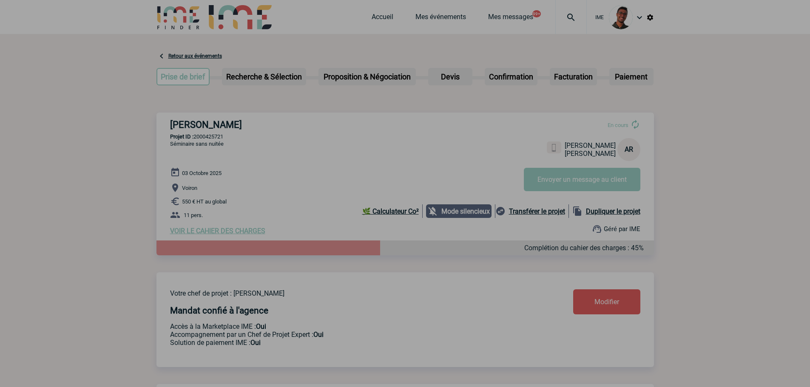
click at [207, 138] on div at bounding box center [405, 193] width 810 height 387
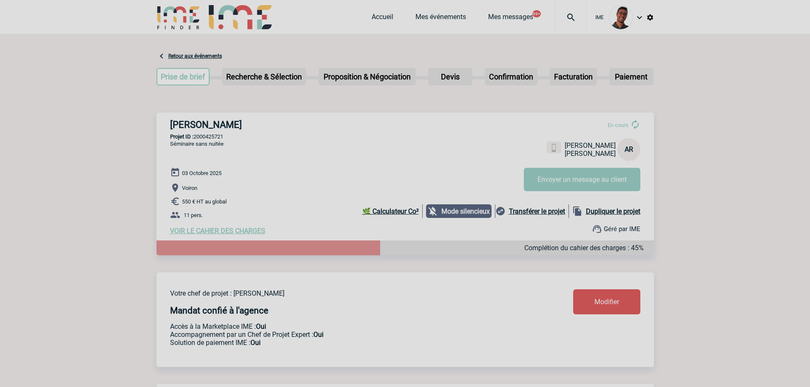
click at [207, 138] on div at bounding box center [405, 193] width 810 height 387
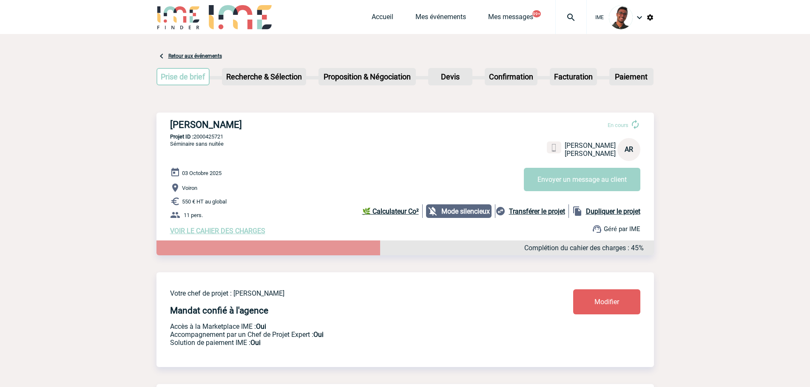
click at [207, 138] on p "Projet ID : 2000425721" at bounding box center [404, 136] width 497 height 6
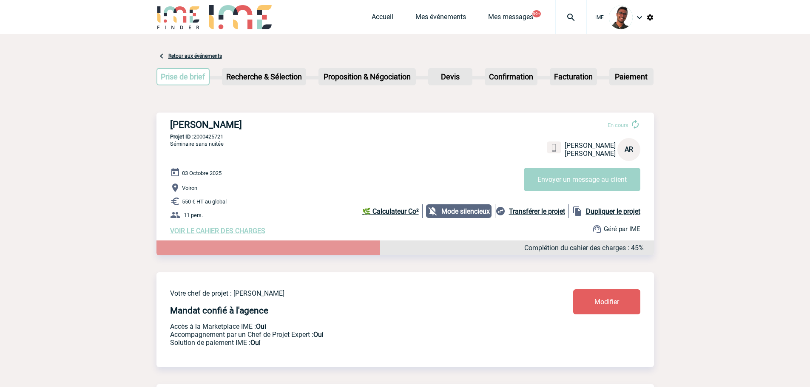
click at [208, 138] on p "Projet ID : 2000425721" at bounding box center [404, 136] width 497 height 6
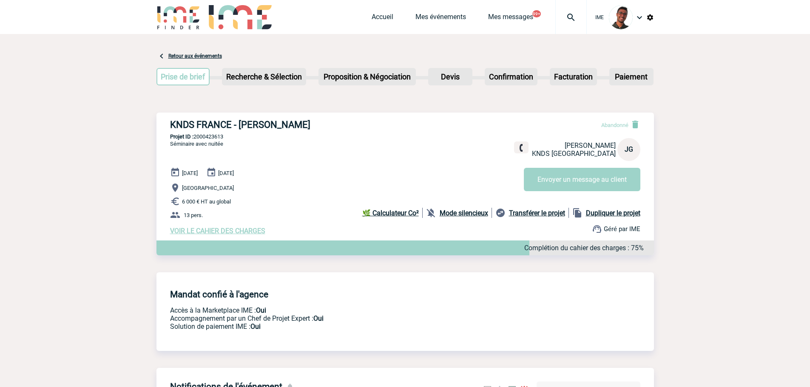
click at [210, 138] on p "Projet ID : 2000423613" at bounding box center [404, 136] width 497 height 6
copy p "2000423613"
click at [219, 136] on p "Projet ID : 2000423613" at bounding box center [404, 136] width 497 height 6
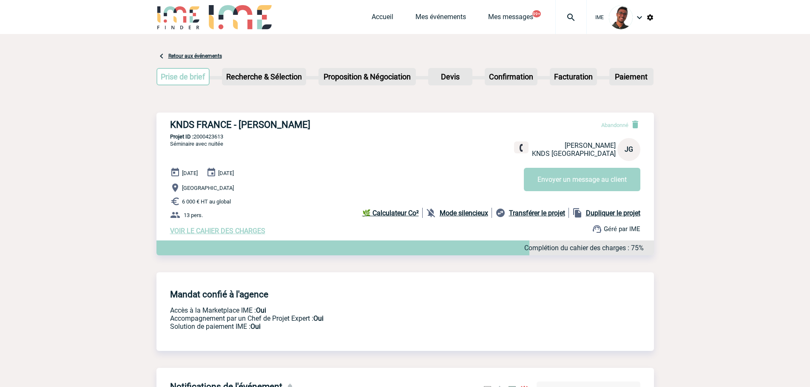
copy p "2000423613"
click at [208, 136] on p "Projet ID : 2000423613" at bounding box center [404, 136] width 497 height 6
copy p "2000423613"
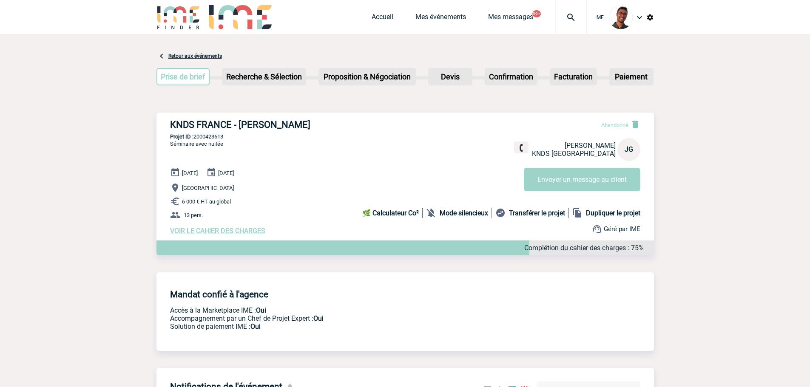
click at [307, 177] on div "[DATE] [DATE] [GEOGRAPHIC_DATA] 6 000 € HT au global 13 pers. VOIR LE CAHIER DE…" at bounding box center [412, 201] width 484 height 68
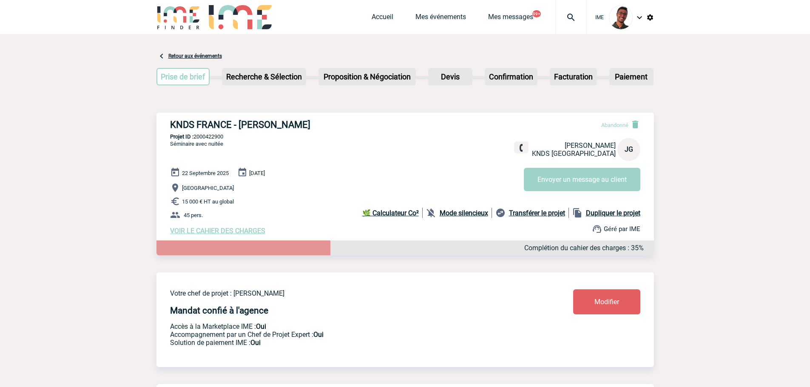
click at [200, 136] on p "Projet ID : 2000422900" at bounding box center [404, 136] width 497 height 6
copy p "2000422900"
click at [203, 133] on div "KNDS FRANCE - Julia GARINOT Abandonné Julia GARINOT KNDS FRANCE JG Envoyer un m…" at bounding box center [404, 177] width 497 height 129
click at [204, 136] on p "Projet ID : 2000422900" at bounding box center [404, 136] width 497 height 6
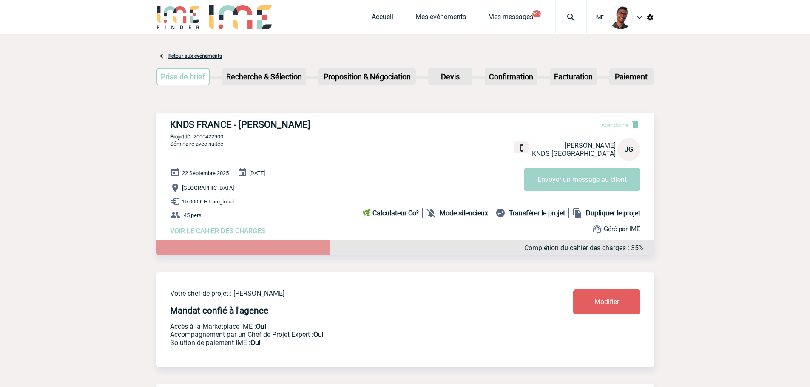
click at [204, 136] on p "Projet ID : 2000422900" at bounding box center [404, 136] width 497 height 6
copy p "2000422900"
click at [213, 158] on p "Séminaire avec nuitée" at bounding box center [189, 153] width 67 height 27
click at [206, 136] on p "Projet ID : 2000423804" at bounding box center [404, 136] width 497 height 6
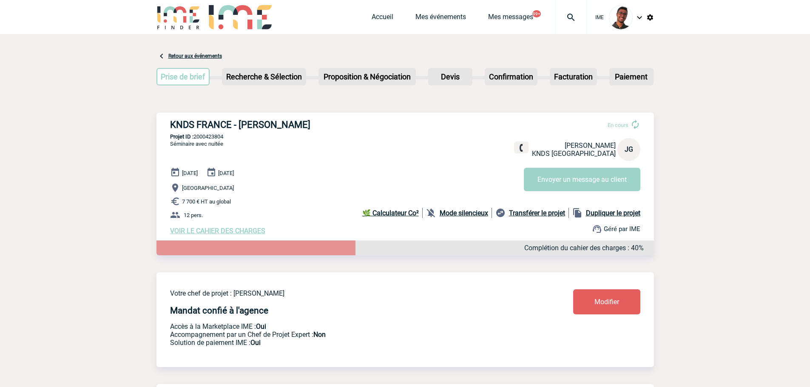
copy p "2000423804"
click at [210, 135] on p "Projet ID : 2000423804" at bounding box center [404, 136] width 497 height 6
copy p "2000423804"
click at [201, 136] on p "Projet ID : 2000423744" at bounding box center [404, 136] width 497 height 6
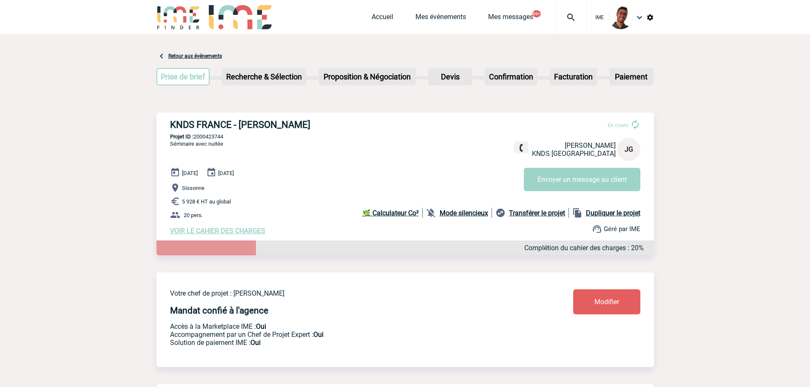
click at [201, 136] on p "Projet ID : 2000423744" at bounding box center [404, 136] width 497 height 6
copy p "2000423744"
click at [210, 136] on p "Projet ID : 2000423744" at bounding box center [404, 136] width 497 height 6
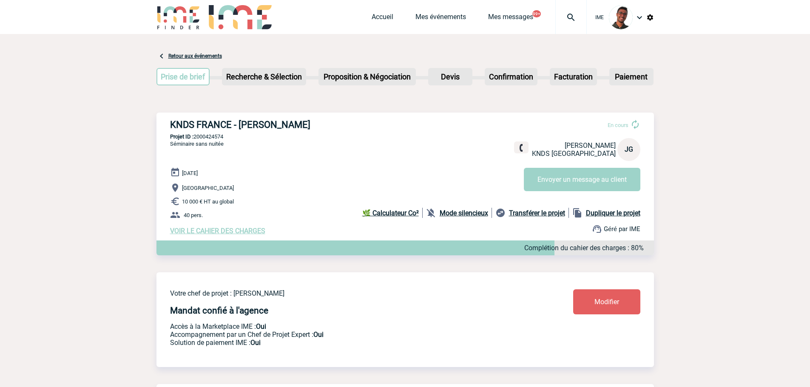
click at [220, 137] on p "Projet ID : 2000424574" at bounding box center [404, 136] width 497 height 6
copy p "2000424574"
click at [210, 138] on p "Projet ID : 2000424574" at bounding box center [404, 136] width 497 height 6
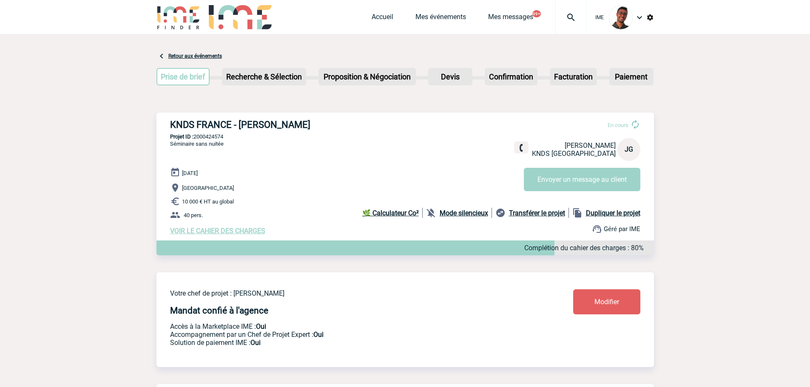
copy p "2000424574"
click at [176, 21] on img at bounding box center [178, 17] width 44 height 24
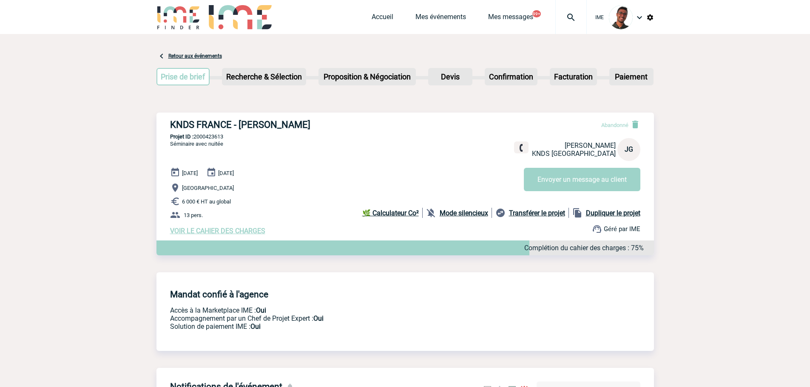
click at [216, 139] on p "Projet ID : 2000423613" at bounding box center [404, 136] width 497 height 6
copy p "2000423613"
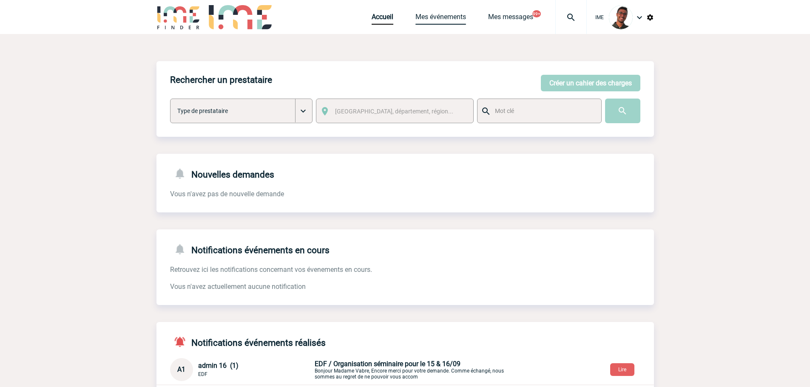
click link "Mes événements"
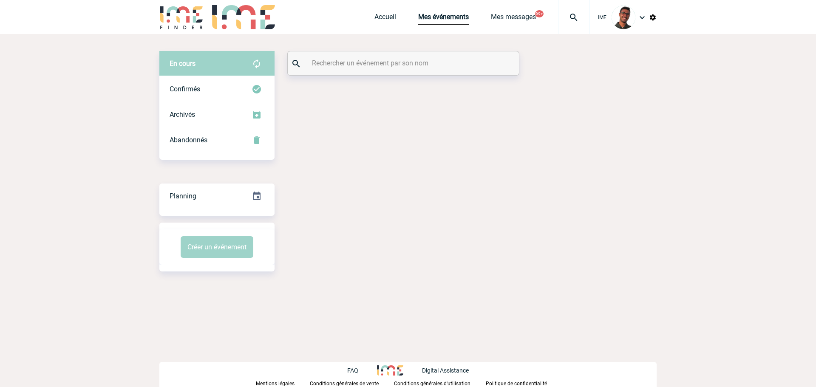
drag, startPoint x: 0, startPoint y: 0, endPoint x: 368, endPoint y: 60, distance: 373.0
click at [369, 60] on input "text" at bounding box center [404, 63] width 189 height 12
paste input "L'HOSTIS"
type input "L'HOSTIS"
click at [238, 91] on div "Confirmés" at bounding box center [216, 90] width 115 height 26
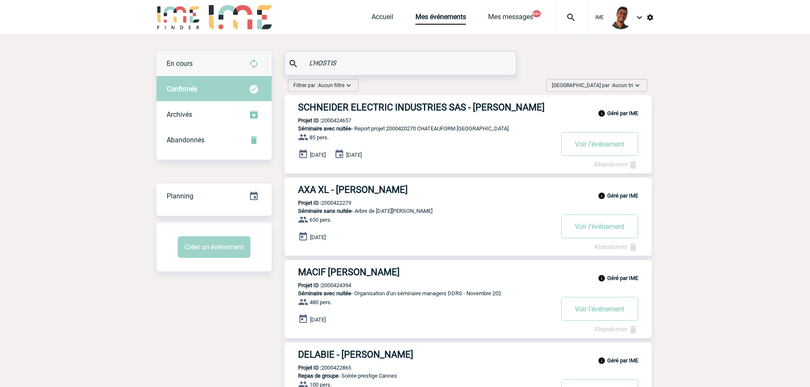
click at [239, 66] on div "En cours" at bounding box center [213, 64] width 115 height 26
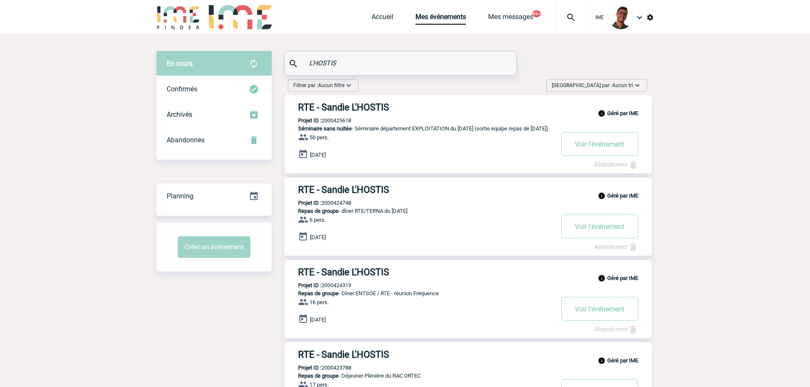
click at [161, 11] on img at bounding box center [178, 17] width 44 height 24
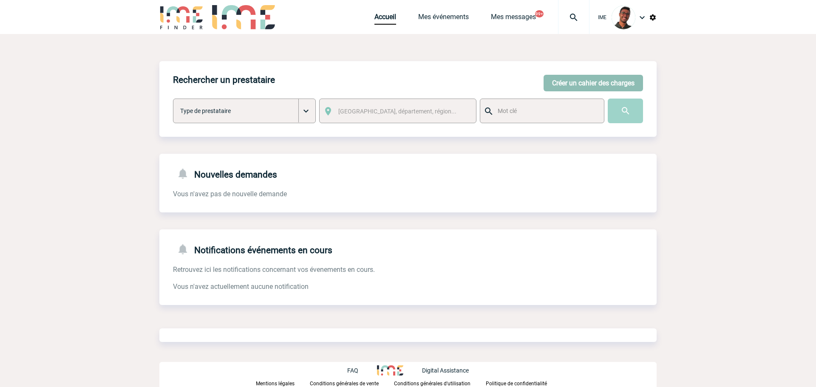
click at [580, 88] on button "Créer un cahier des charges" at bounding box center [593, 83] width 99 height 17
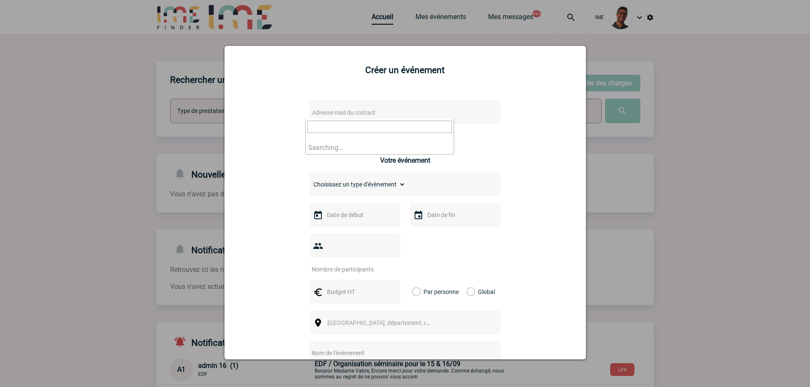
drag, startPoint x: 412, startPoint y: 111, endPoint x: 404, endPoint y: 115, distance: 8.8
click at [411, 111] on span "Adresse mail du contact" at bounding box center [383, 113] width 149 height 12
type input "billy.fendri@hilti.com"
click at [348, 146] on li "No results found" at bounding box center [380, 147] width 148 height 13
click at [412, 110] on span "Adresse mail du contact" at bounding box center [383, 113] width 149 height 12
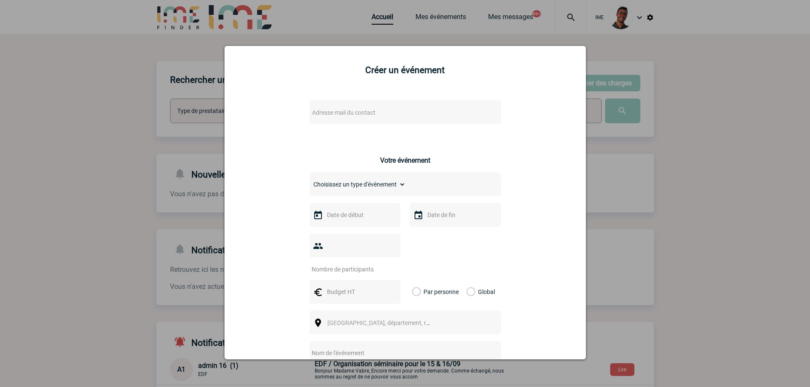
click at [411, 110] on span "Adresse mail du contact" at bounding box center [383, 113] width 149 height 12
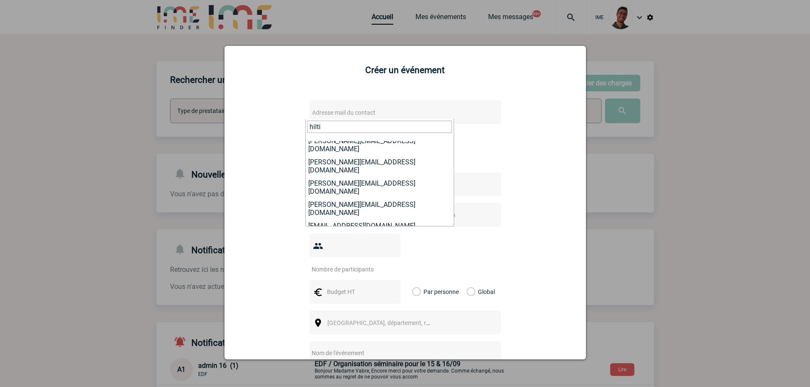
scroll to position [85, 0]
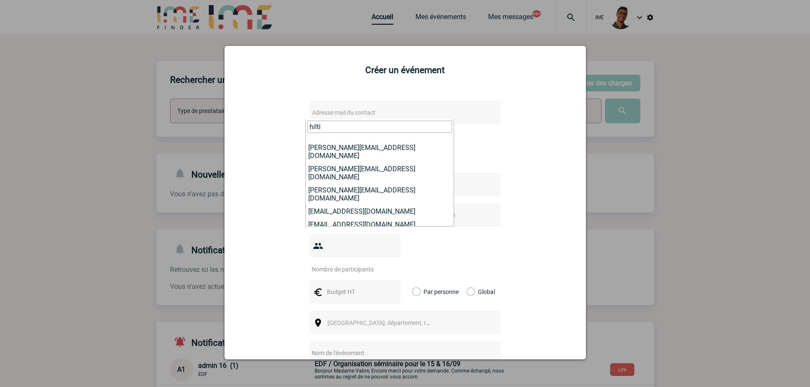
type input "hilti"
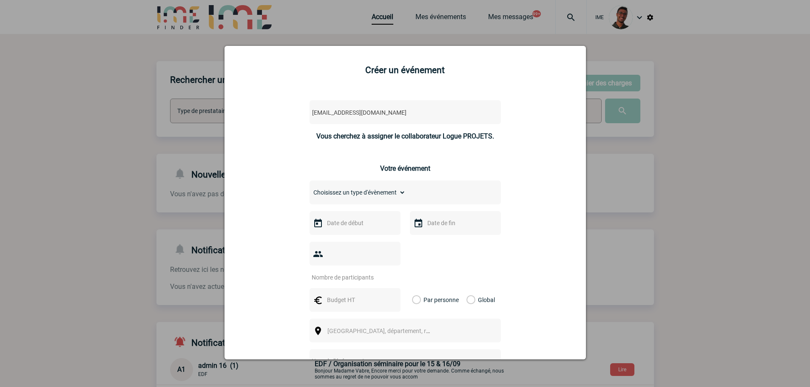
select select "132283"
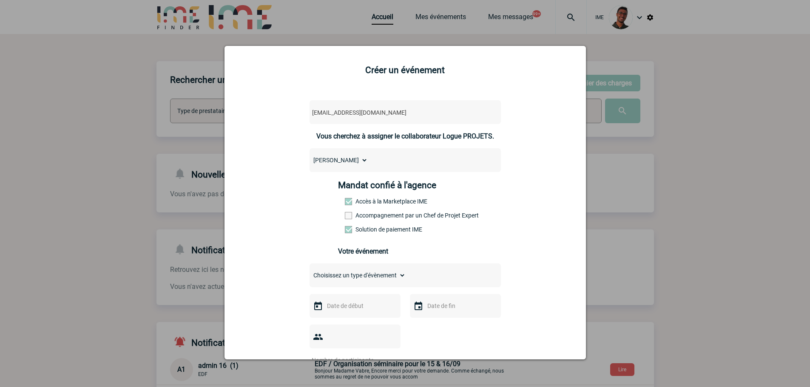
click at [352, 213] on div "Mandat confié à l'agence Accès à la Marketplace IME Accompagnement par un Chef …" at bounding box center [405, 209] width 134 height 59
click at [352, 214] on label "Accompagnement par un Chef de Projet Expert" at bounding box center [363, 215] width 37 height 7
click at [0, 0] on input "Accompagnement par un Chef de Projet Expert" at bounding box center [0, 0] width 0 height 0
click at [353, 274] on select "Choisissez un type d'évènement Séminaire avec nuitée Séminaire sans nuitée Repa…" at bounding box center [357, 276] width 96 height 12
select select "2"
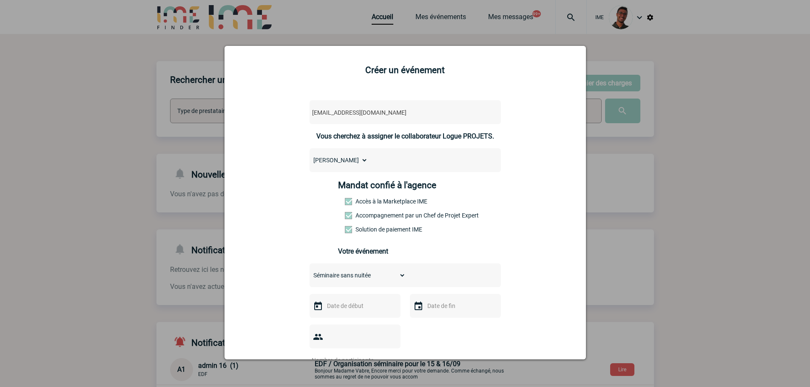
click at [309, 272] on select "Choisissez un type d'évènement Séminaire avec nuitée Séminaire sans nuitée Repa…" at bounding box center [357, 276] width 96 height 12
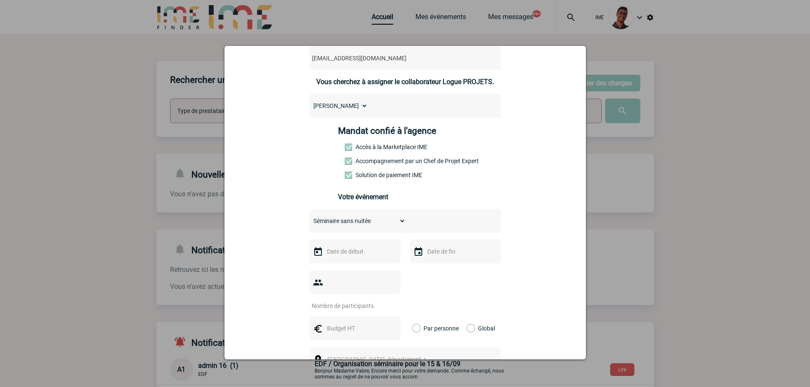
scroll to position [128, 0]
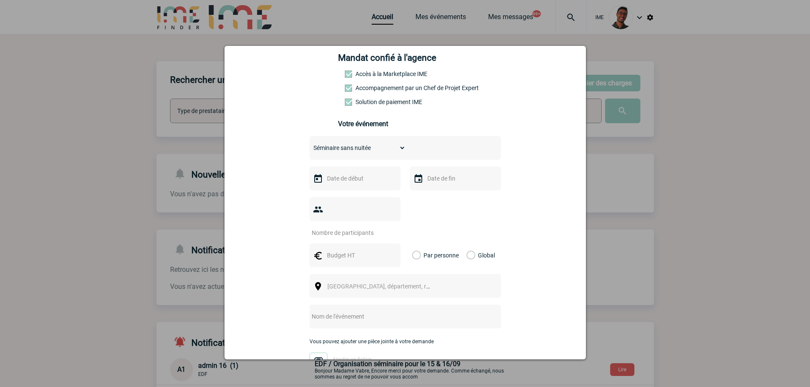
click at [346, 179] on input "text" at bounding box center [354, 178] width 59 height 11
click at [429, 195] on span "Suivant" at bounding box center [431, 195] width 7 height 7
click at [400, 226] on link "3" at bounding box center [398, 228] width 16 height 15
type input "03-10-2025"
drag, startPoint x: 443, startPoint y: 190, endPoint x: 448, endPoint y: 184, distance: 8.5
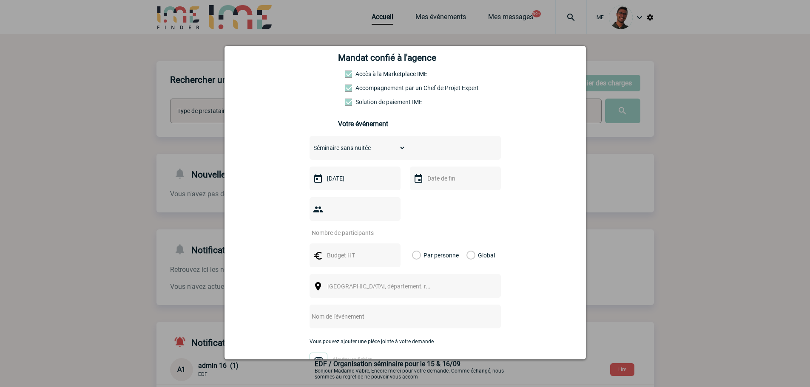
click at [445, 187] on div at bounding box center [455, 179] width 91 height 24
click at [448, 184] on input "text" at bounding box center [454, 178] width 59 height 11
click at [496, 227] on link "3" at bounding box center [498, 228] width 16 height 15
type input "03-10-2025"
click at [346, 204] on div at bounding box center [354, 209] width 91 height 24
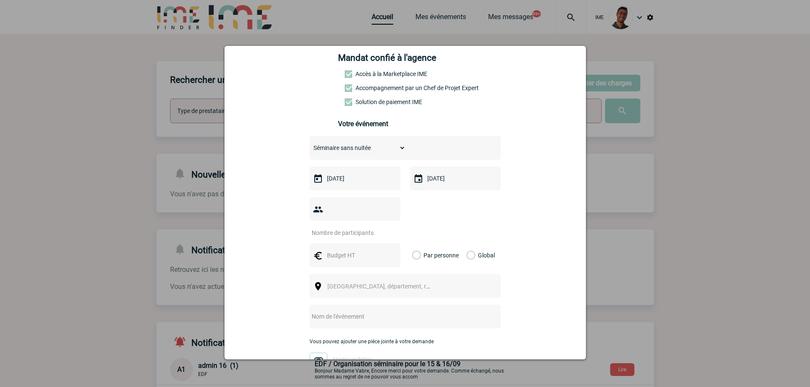
click at [346, 227] on input "number" at bounding box center [349, 232] width 80 height 11
type input "9"
click at [336, 250] on input "text" at bounding box center [354, 255] width 59 height 11
type input "450"
click at [467, 244] on label "Global" at bounding box center [469, 256] width 6 height 24
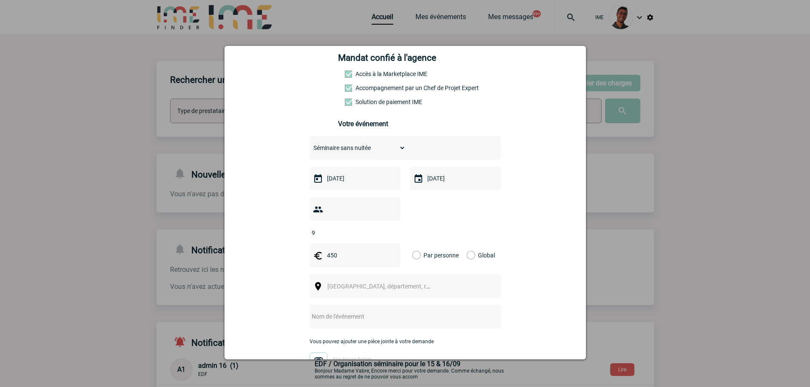
click at [0, 0] on input "Global" at bounding box center [0, 0] width 0 height 0
drag, startPoint x: 387, startPoint y: 264, endPoint x: 382, endPoint y: 267, distance: 5.9
click at [386, 274] on div "Ville, département, région..." at bounding box center [404, 286] width 191 height 24
click at [379, 281] on span "Ville, département, région..." at bounding box center [382, 287] width 117 height 12
type input "toulouse"
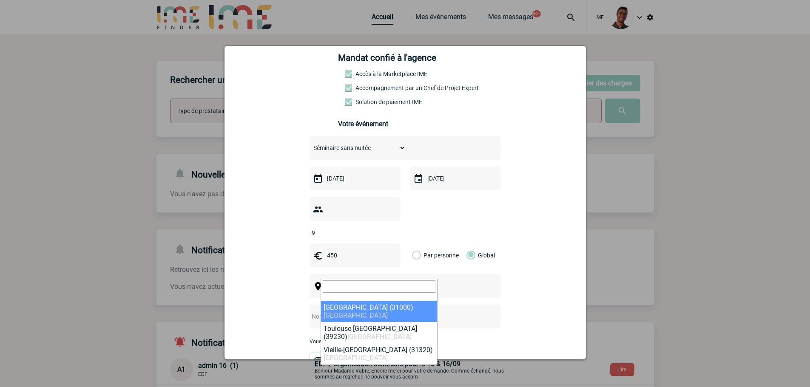
select select "31088"
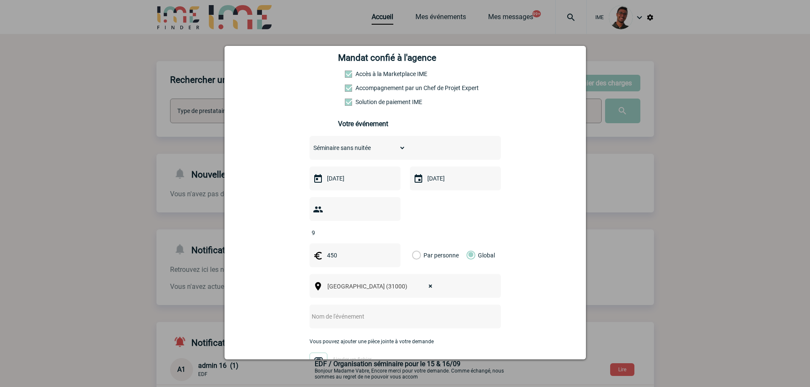
click at [340, 311] on input "text" at bounding box center [393, 316] width 169 height 11
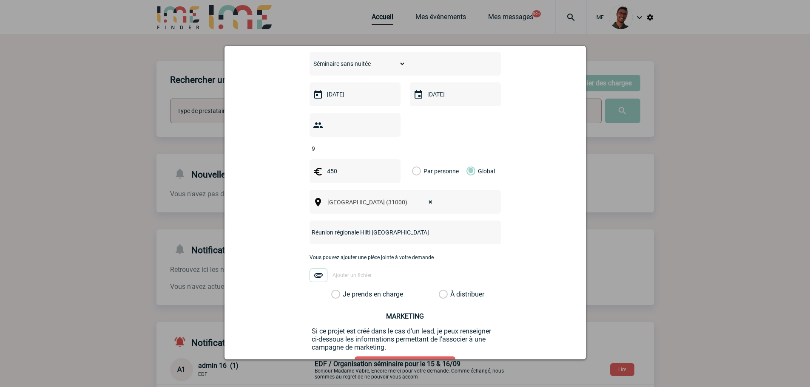
scroll to position [213, 0]
type input "Réunion régionale Hilti Toulouse"
click at [376, 275] on div "Vous pouvez ajouter une pièce jointe à votre demande Ajouter un fichier" at bounding box center [404, 272] width 191 height 36
click at [346, 289] on label "Je prends en charge" at bounding box center [338, 293] width 14 height 9
click at [0, 0] on input "Je prends en charge" at bounding box center [0, 0] width 0 height 0
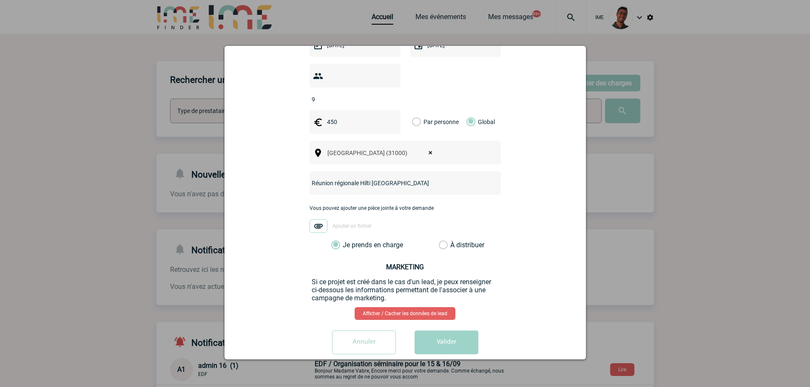
scroll to position [261, 0]
click at [456, 330] on button "Valider" at bounding box center [446, 342] width 64 height 24
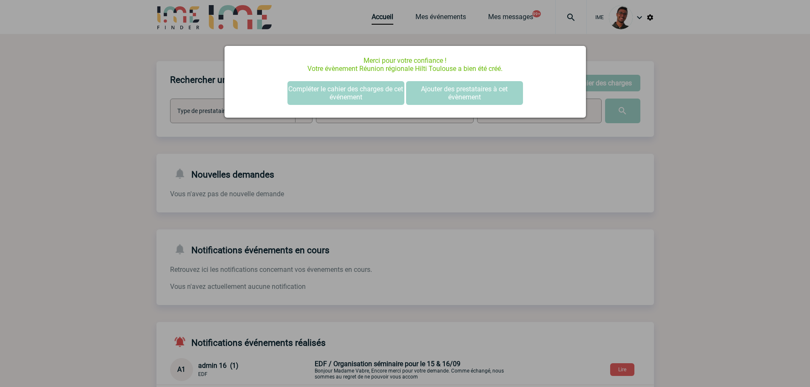
click at [114, 101] on div at bounding box center [405, 193] width 810 height 387
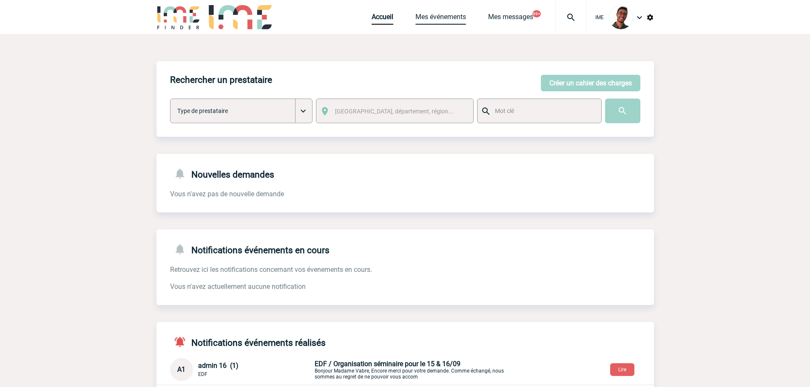
click at [435, 19] on link "Mes événements" at bounding box center [440, 19] width 51 height 12
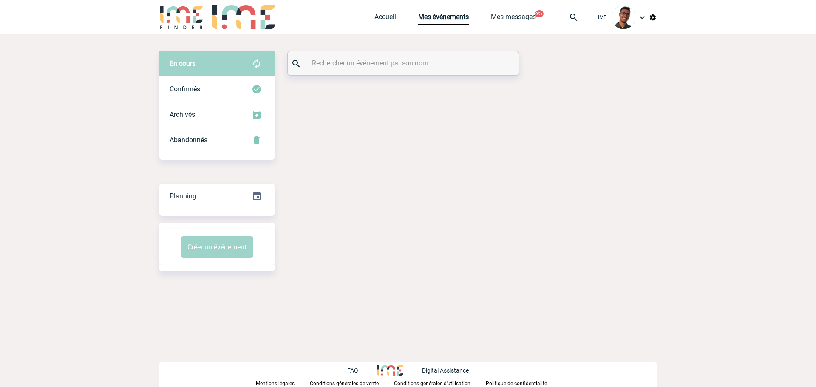
click at [404, 59] on input "text" at bounding box center [404, 63] width 189 height 12
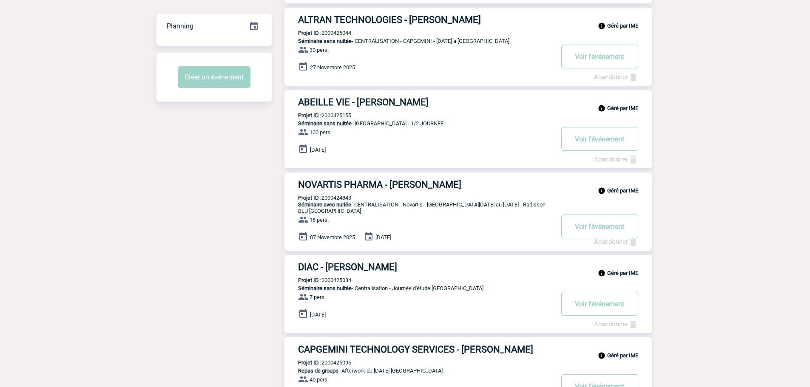
scroll to position [340, 0]
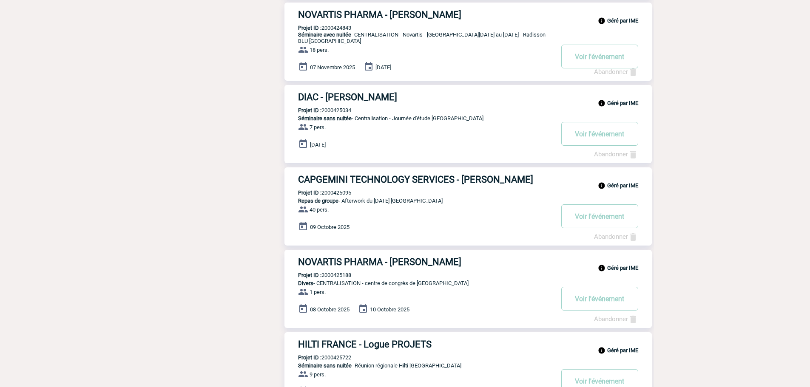
type input "[GEOGRAPHIC_DATA]"
click at [375, 346] on h3 "HILTI FRANCE - Logue PROJETS" at bounding box center [425, 344] width 255 height 11
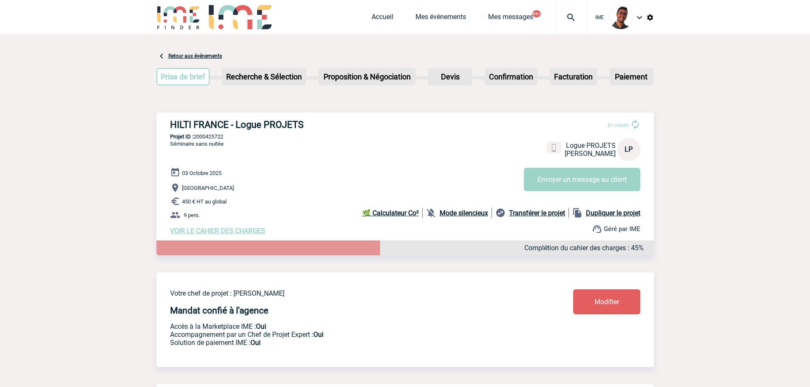
click at [457, 211] on b "Mode silencieux" at bounding box center [464, 213] width 48 height 8
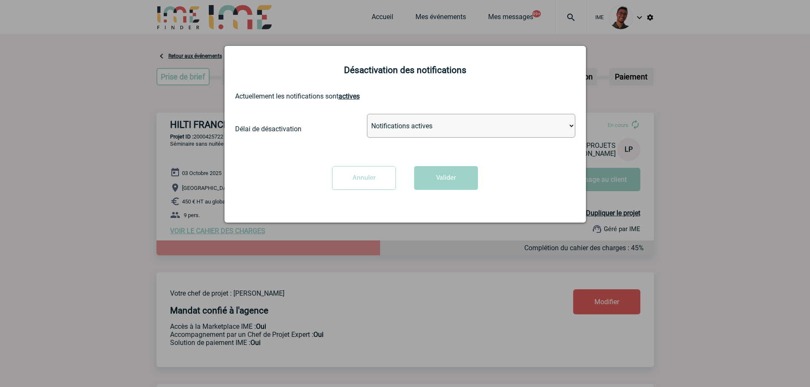
click at [429, 128] on select "Notifications actives Désactiver pour 2 heures Désactiver pour 1 semaines Désac…" at bounding box center [471, 126] width 208 height 24
select select "infinite"
click at [367, 114] on select "Notifications actives Désactiver pour 2 heures Désactiver pour 1 semaines Désac…" at bounding box center [471, 126] width 208 height 24
click at [426, 179] on button "Valider" at bounding box center [446, 178] width 64 height 24
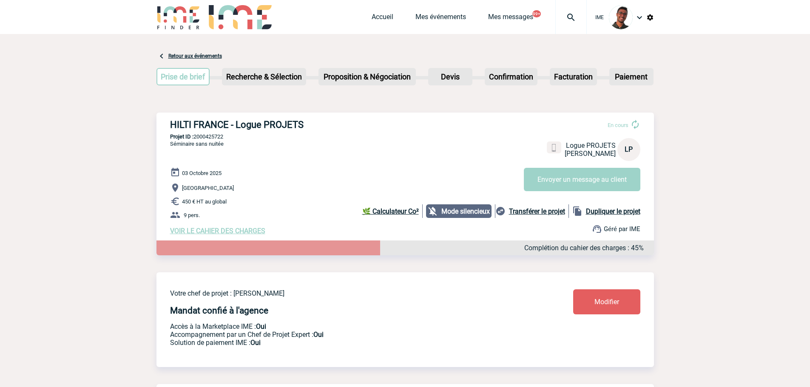
click at [217, 139] on p "Projet ID : 2000425722" at bounding box center [404, 136] width 497 height 6
copy p "2000425722"
click at [287, 196] on div "[DATE] [GEOGRAPHIC_DATA] 450 € HT au global 9 pers. VOIR LE CAHIER DES CHARGES …" at bounding box center [412, 201] width 484 height 68
click at [228, 230] on span "VOIR LE CAHIER DES CHARGES" at bounding box center [217, 231] width 95 height 8
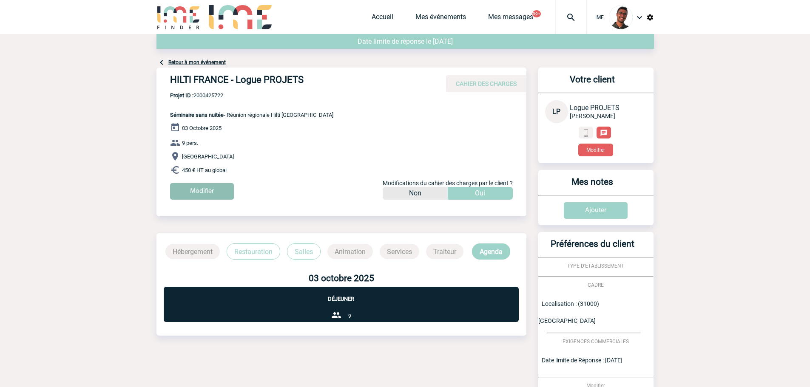
click at [198, 190] on input "Modifier" at bounding box center [202, 191] width 64 height 17
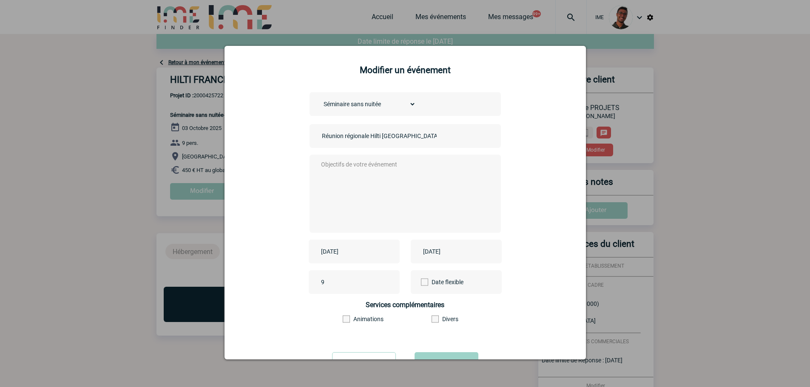
click at [183, 166] on div at bounding box center [405, 193] width 810 height 387
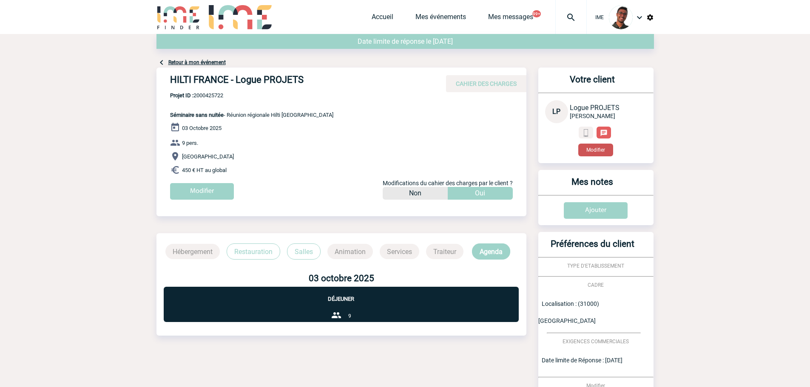
click at [607, 147] on button "Modifier" at bounding box center [595, 150] width 35 height 13
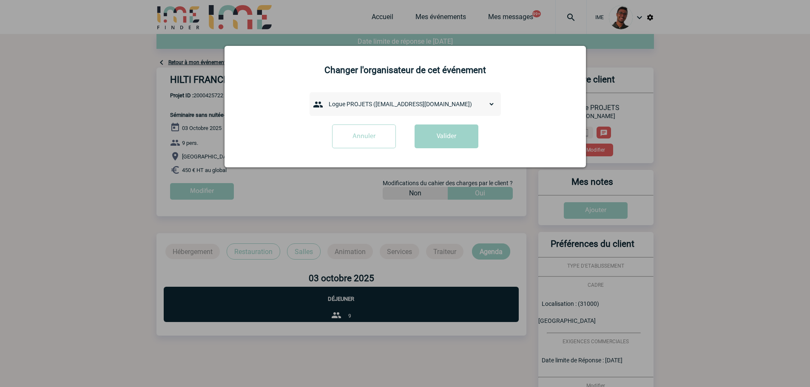
click at [352, 102] on select "admin 7068 (7068@ime-finder.com) Adrien DAVID (adrien.david@hilti.com) Adrien R…" at bounding box center [410, 104] width 170 height 12
click at [275, 188] on div at bounding box center [405, 193] width 810 height 387
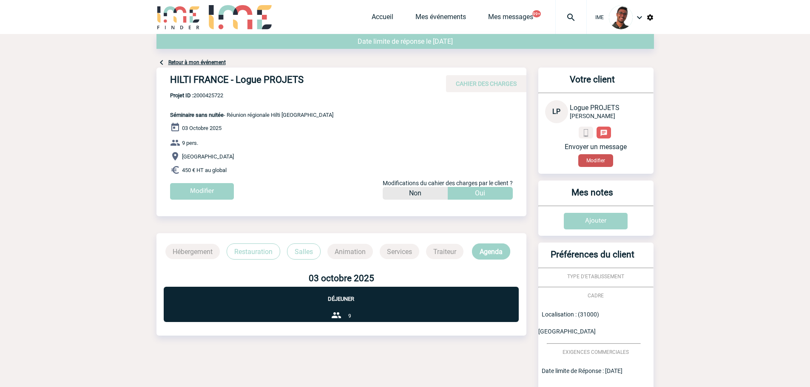
click at [584, 156] on button "Modifier" at bounding box center [595, 160] width 35 height 13
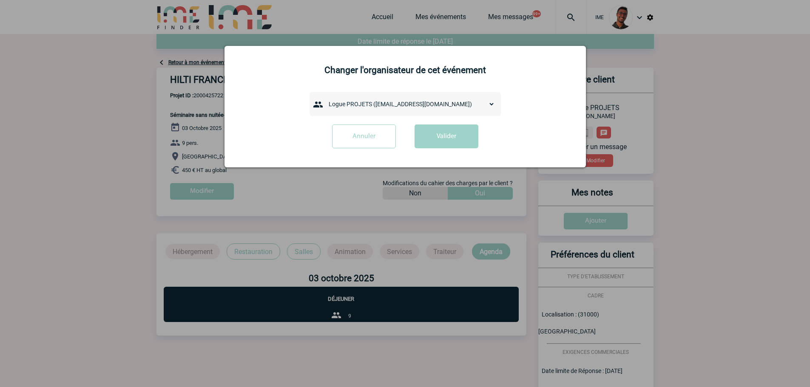
click at [373, 112] on div "admin 7068 (7068@ime-finder.com) Adrien DAVID (adrien.david@hilti.com) Adrien R…" at bounding box center [404, 104] width 191 height 24
click at [377, 105] on select "admin 7068 (7068@ime-finder.com) Adrien DAVID (adrien.david@hilti.com) Adrien R…" at bounding box center [410, 104] width 170 height 12
click at [292, 171] on div at bounding box center [405, 193] width 810 height 387
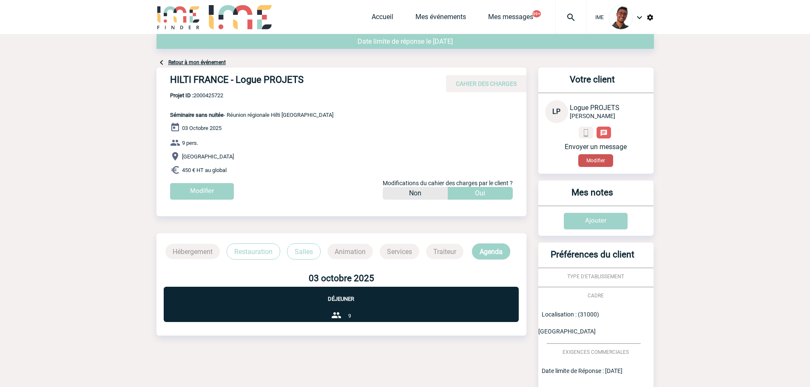
click at [590, 162] on button "Modifier" at bounding box center [595, 160] width 35 height 13
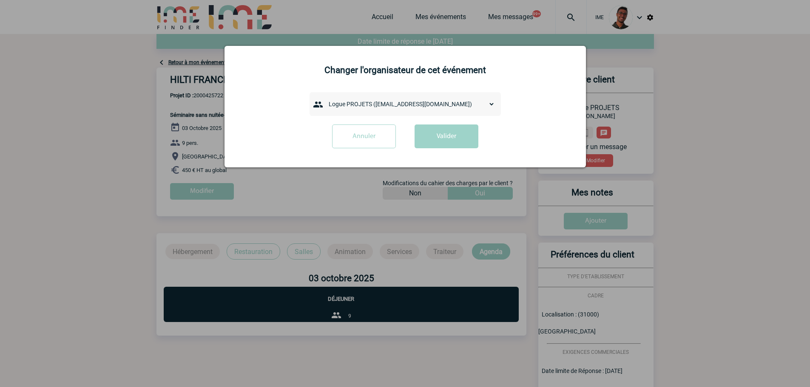
click at [393, 104] on select "admin 7068 (7068@ime-finder.com) Adrien DAVID (adrien.david@hilti.com) Adrien R…" at bounding box center [410, 104] width 170 height 12
click at [376, 130] on input "Annuler" at bounding box center [364, 137] width 64 height 24
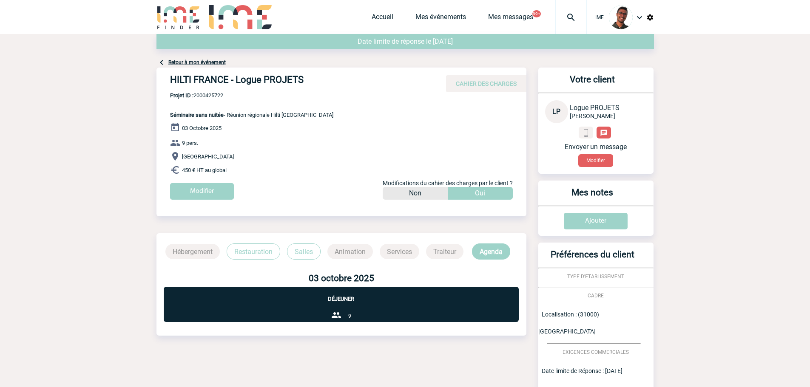
click at [608, 172] on div "Votre client LP Logue PROJETS HILTI FRANCE Envoyer un message Modifier" at bounding box center [595, 121] width 115 height 106
click at [604, 164] on button "Modifier" at bounding box center [595, 160] width 35 height 13
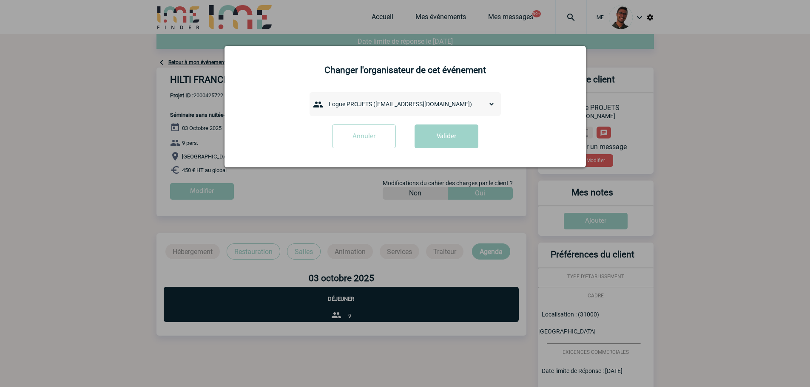
click at [425, 98] on div "admin 7068 (7068@ime-finder.com) Adrien DAVID (adrien.david@hilti.com) Adrien R…" at bounding box center [404, 104] width 191 height 24
click at [421, 101] on select "admin 7068 (7068@ime-finder.com) Adrien DAVID (adrien.david@hilti.com) Adrien R…" at bounding box center [410, 104] width 170 height 12
click at [307, 112] on form "admin 7068 (7068@ime-finder.com) Adrien DAVID (adrien.david@hilti.com) Adrien R…" at bounding box center [405, 123] width 340 height 62
click at [368, 147] on input "Annuler" at bounding box center [364, 137] width 64 height 24
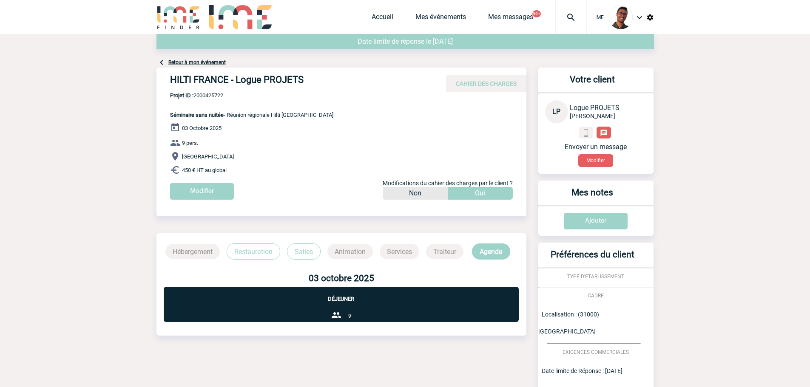
click at [607, 167] on div "Votre client LP Logue PROJETS HILTI FRANCE Envoyer un message Modifier" at bounding box center [595, 121] width 115 height 106
click at [607, 163] on button "Modifier" at bounding box center [595, 160] width 35 height 13
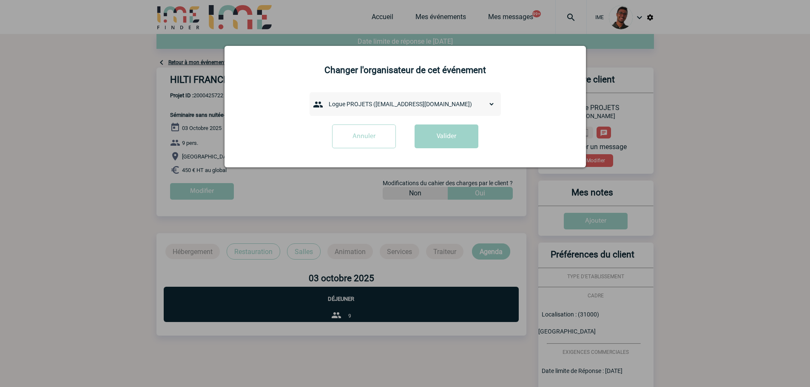
click at [394, 102] on select "admin 7068 (7068@ime-finder.com) Adrien DAVID (adrien.david@hilti.com) Adrien R…" at bounding box center [410, 104] width 170 height 12
click at [369, 128] on input "Annuler" at bounding box center [364, 137] width 64 height 24
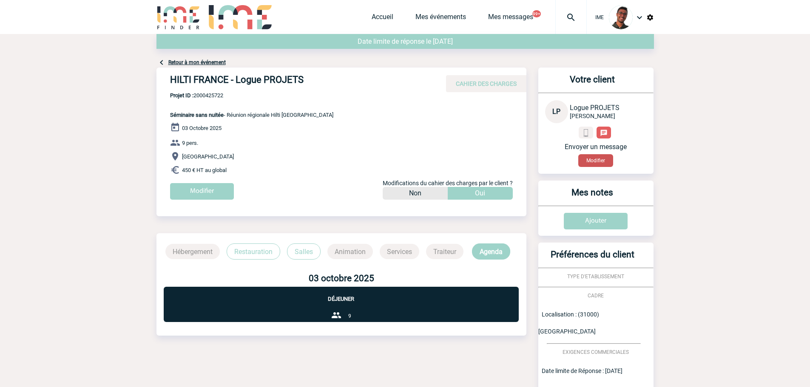
click at [601, 163] on button "Modifier" at bounding box center [595, 160] width 35 height 13
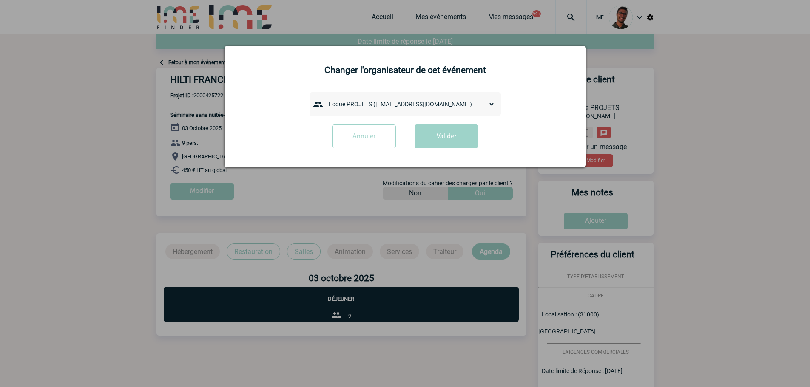
click at [381, 104] on select "admin 7068 (7068@ime-finder.com) Adrien DAVID (adrien.david@hilti.com) Adrien R…" at bounding box center [410, 104] width 170 height 12
select select "133027"
click at [325, 99] on select "admin 7068 (7068@ime-finder.com) Adrien DAVID (adrien.david@hilti.com) Adrien R…" at bounding box center [410, 104] width 170 height 12
click at [437, 140] on button "Valider" at bounding box center [446, 137] width 64 height 24
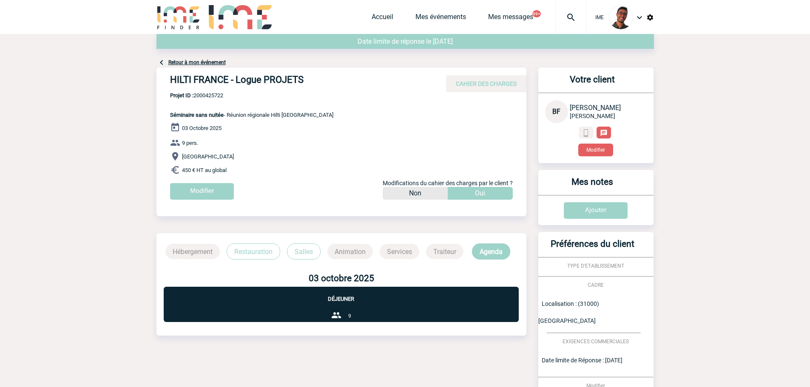
click at [207, 64] on link "Retour à mon événement" at bounding box center [196, 63] width 57 height 6
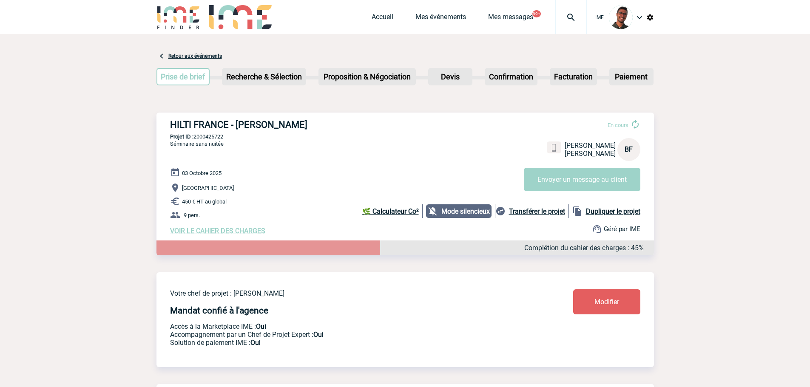
click at [216, 139] on p "Projet ID : 2000425722" at bounding box center [404, 136] width 497 height 6
copy p "2000425722"
click at [586, 301] on link "Modifier" at bounding box center [606, 301] width 67 height 25
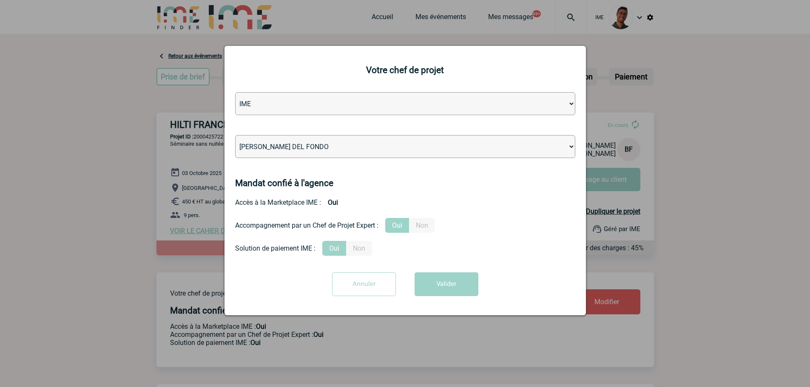
click at [378, 144] on select "[PERSON_NAME] [PERSON_NAME] [PERSON_NAME] Jean-[PERSON_NAME] [PERSON_NAME] [PER…" at bounding box center [405, 146] width 340 height 23
select select "101028"
click at [235, 136] on select "[PERSON_NAME] [PERSON_NAME] [PERSON_NAME] Jean-[PERSON_NAME] [PERSON_NAME] [PER…" at bounding box center [405, 146] width 340 height 23
click at [434, 283] on button "Valider" at bounding box center [446, 284] width 64 height 24
